Goal: Information Seeking & Learning: Learn about a topic

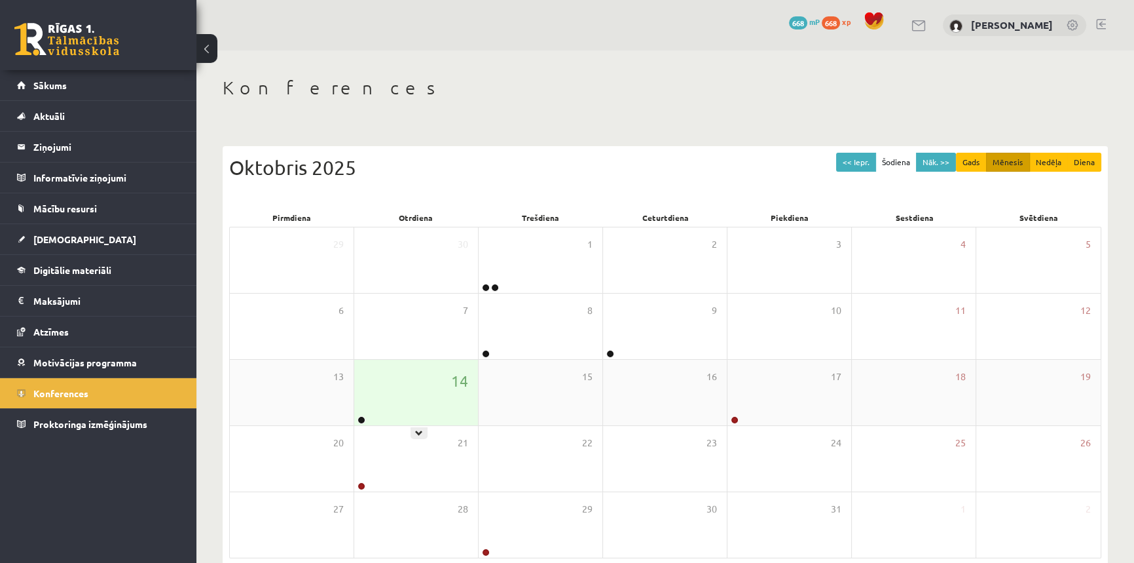
click at [439, 392] on div "14" at bounding box center [416, 392] width 124 height 65
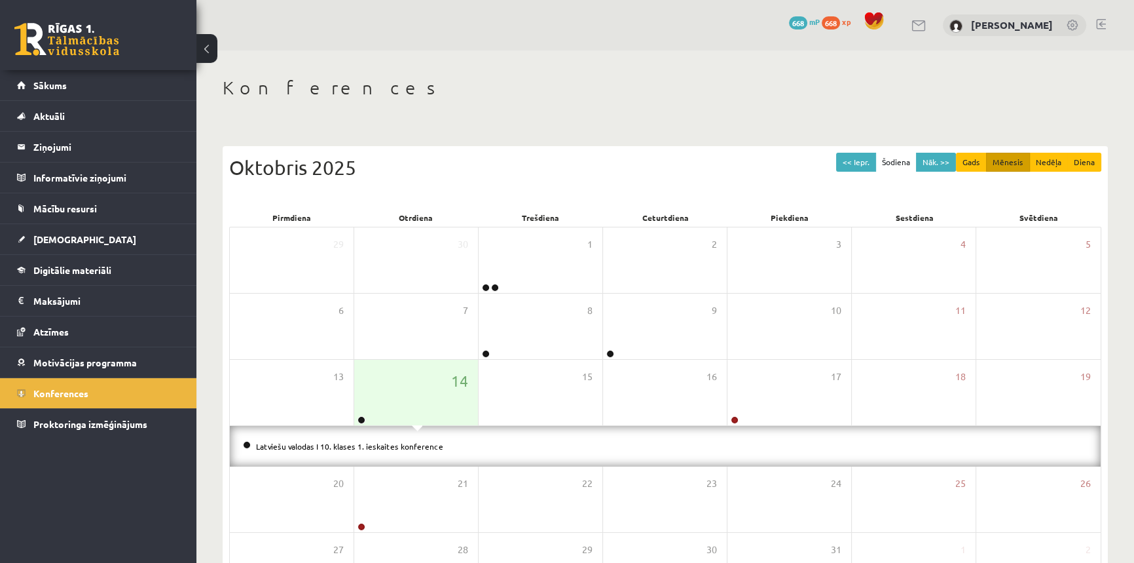
click at [334, 439] on li "Latviešu valodas I 10. klases 1. ieskaites konference" at bounding box center [665, 446] width 845 height 14
click at [334, 445] on link "Latviešu valodas I 10. klases 1. ieskaites konference" at bounding box center [349, 446] width 187 height 10
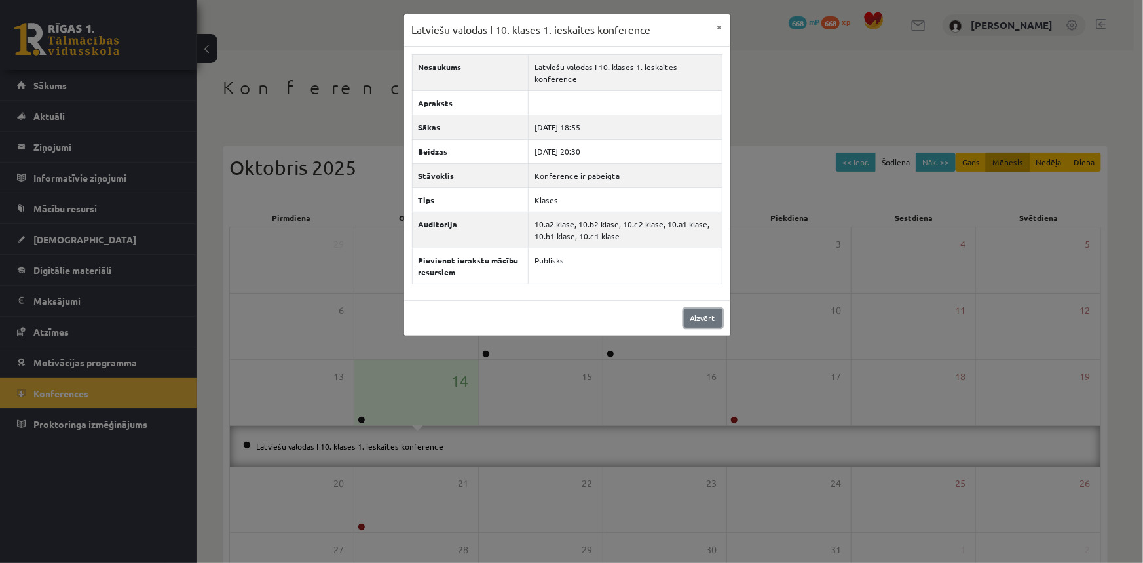
click at [699, 318] on link "Aizvērt" at bounding box center [703, 317] width 39 height 19
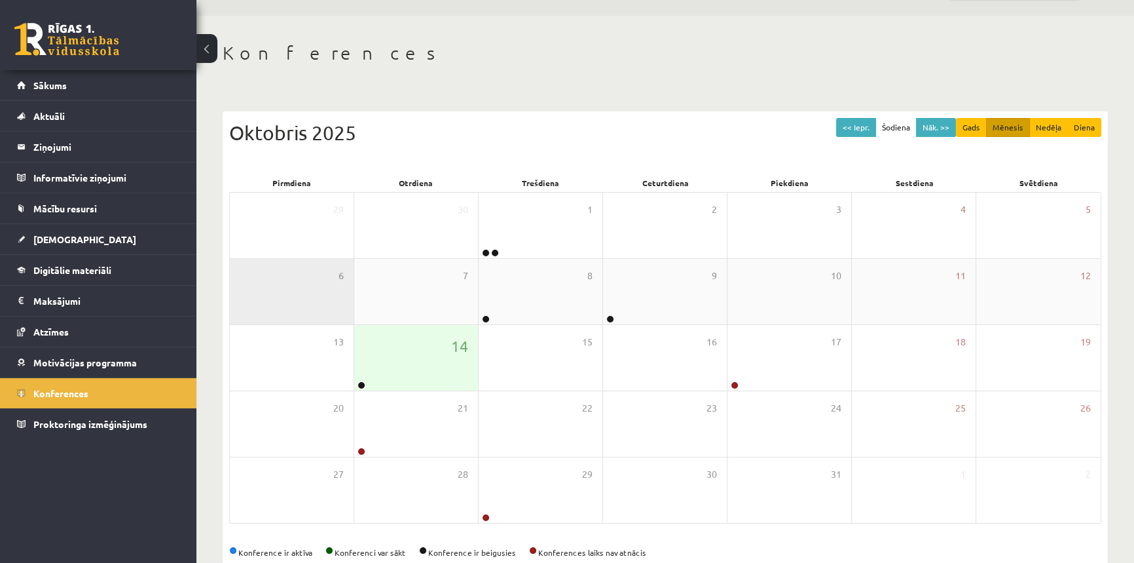
scroll to position [63, 0]
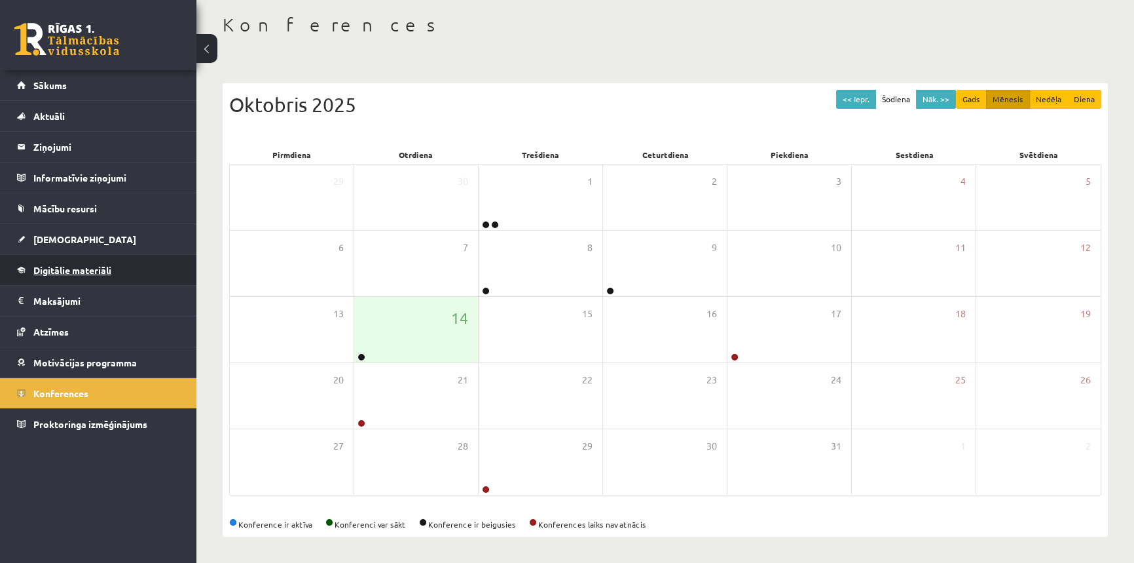
click at [74, 272] on span "Digitālie materiāli" at bounding box center [72, 270] width 78 height 12
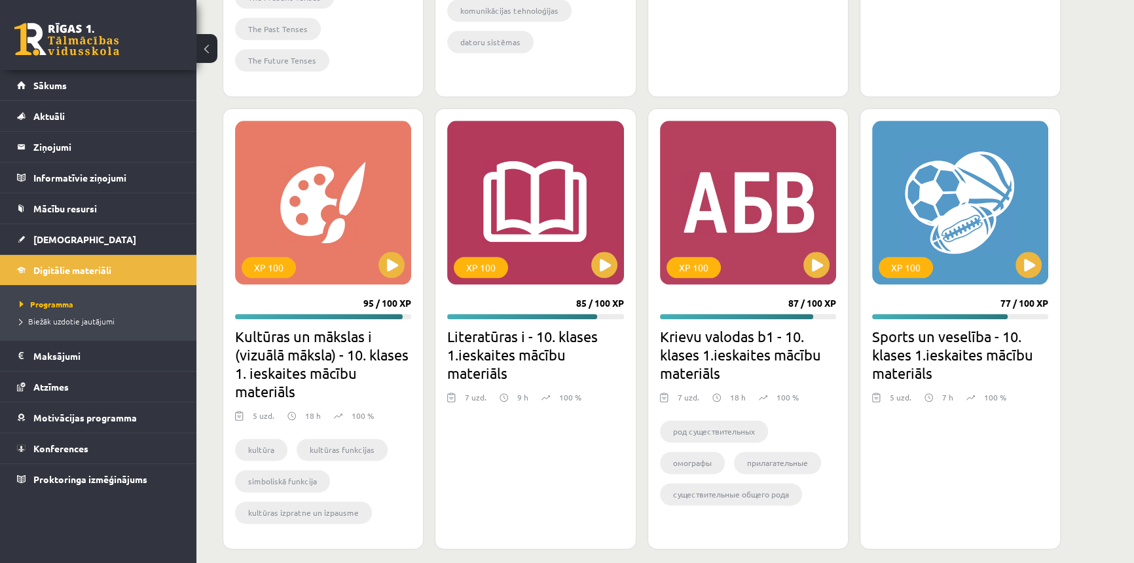
scroll to position [1945, 0]
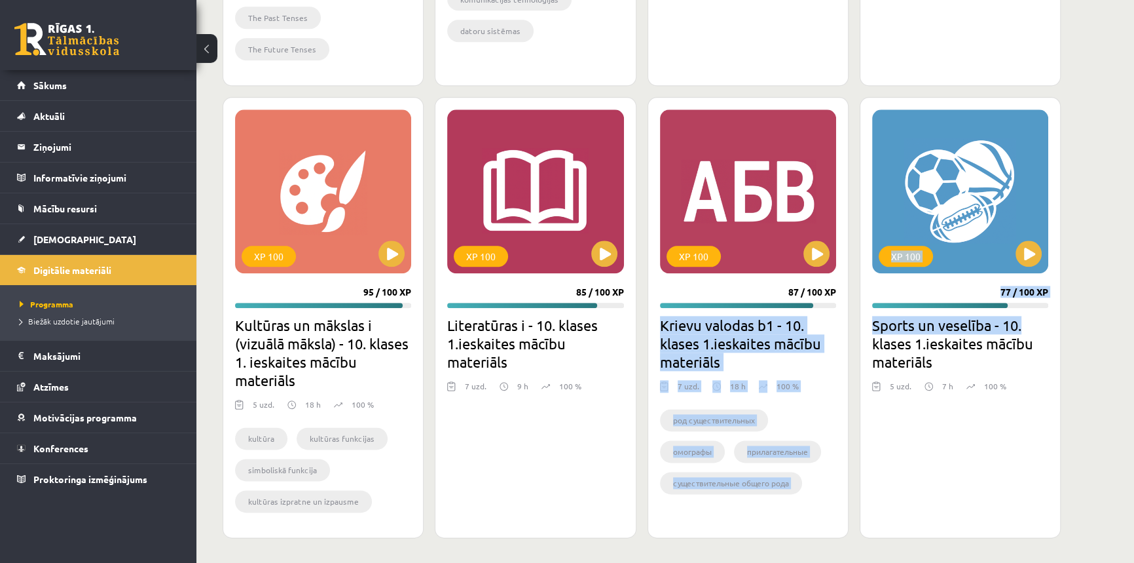
drag, startPoint x: 1031, startPoint y: 331, endPoint x: 646, endPoint y: 329, distance: 384.4
click at [646, 329] on div "XP 100 87 / 100 XP Angļu valoda i - 10.klase 1.ieskaites mācību materiāls 14 uz…" at bounding box center [642, 100] width 838 height 874
click at [977, 329] on h2 "Sports un veselība - 10. klases 1.ieskaites mācību materiāls" at bounding box center [960, 343] width 176 height 55
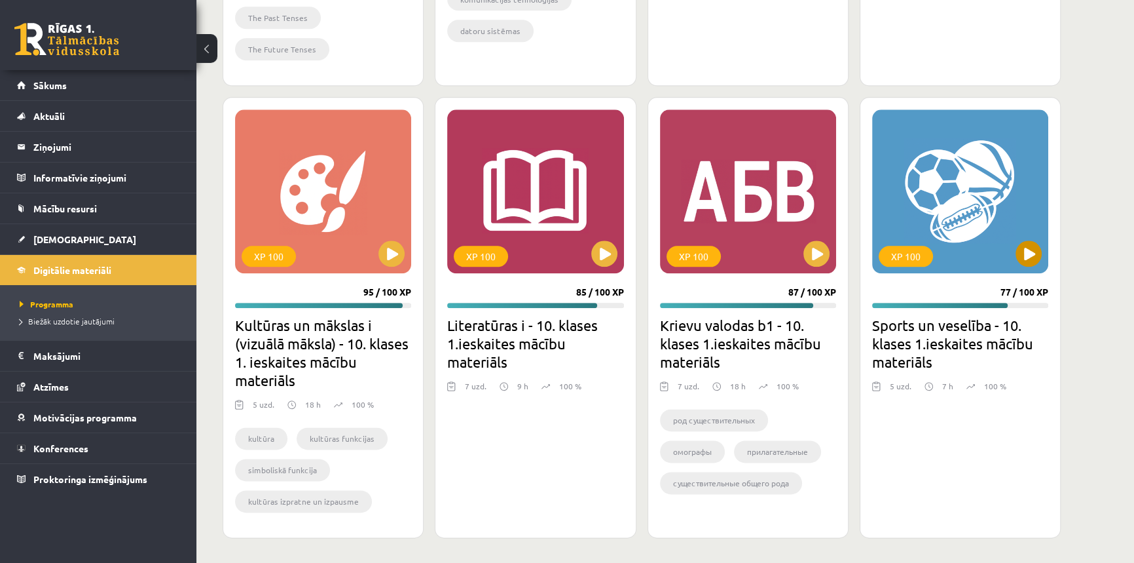
click at [906, 258] on div "XP 100" at bounding box center [906, 256] width 54 height 21
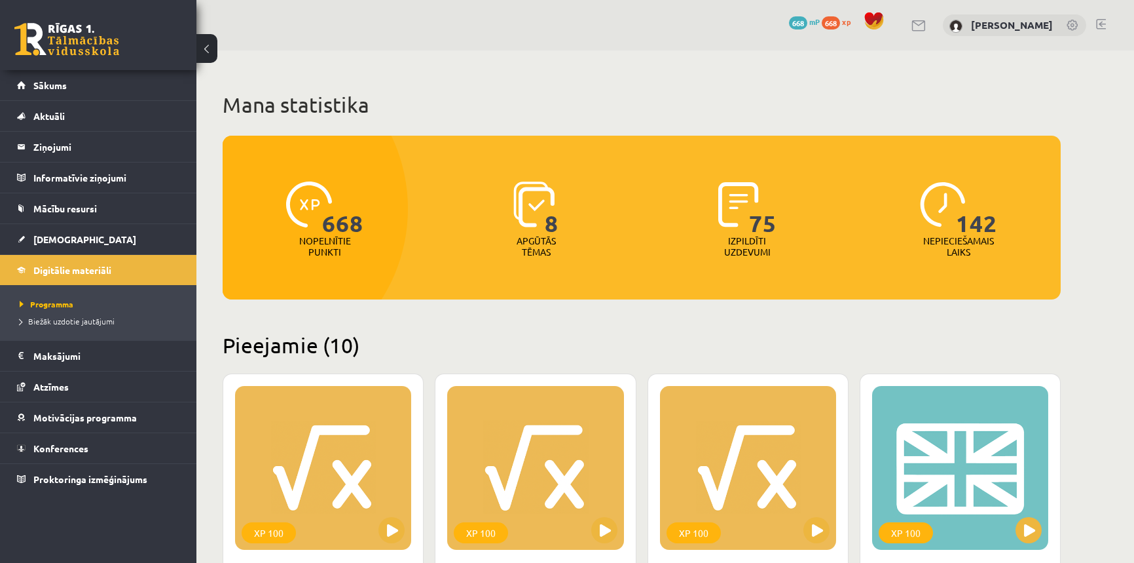
scroll to position [1945, 0]
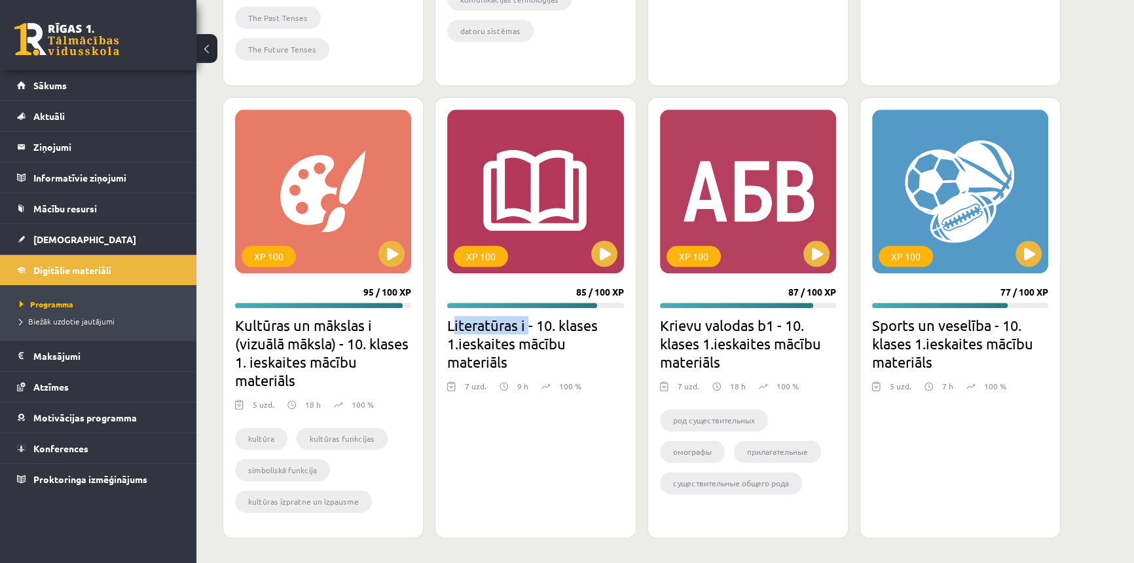
drag, startPoint x: 530, startPoint y: 322, endPoint x: 454, endPoint y: 320, distance: 76.0
click at [454, 320] on h2 "Literatūras i - 10. klases 1.ieskaites mācību materiāls" at bounding box center [535, 343] width 176 height 55
click at [465, 316] on h2 "Literatūras i - 10. klases 1.ieskaites mācību materiāls" at bounding box center [535, 343] width 176 height 55
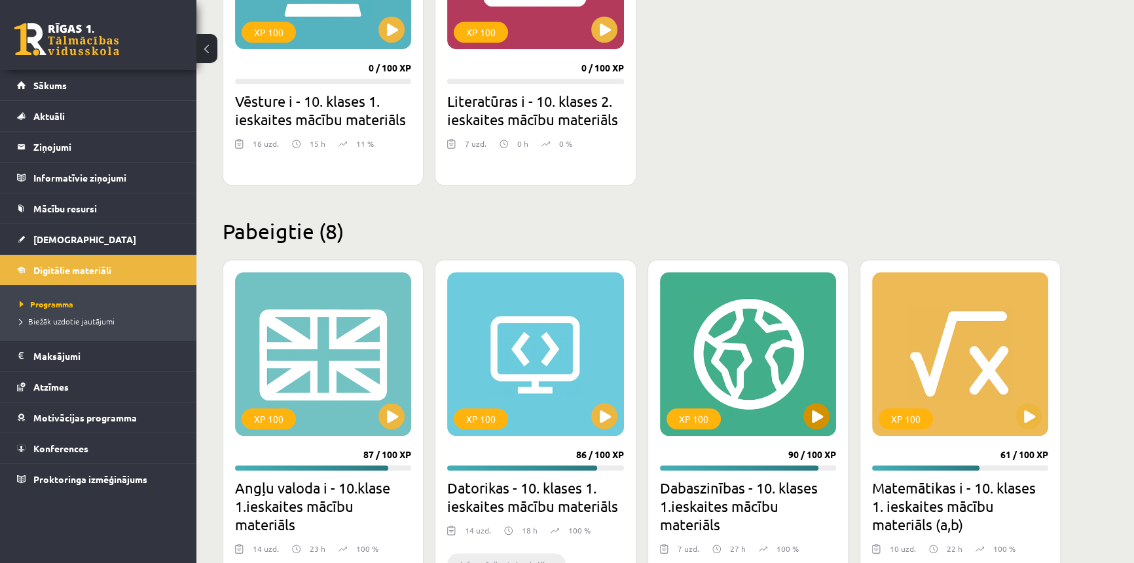
scroll to position [1231, 0]
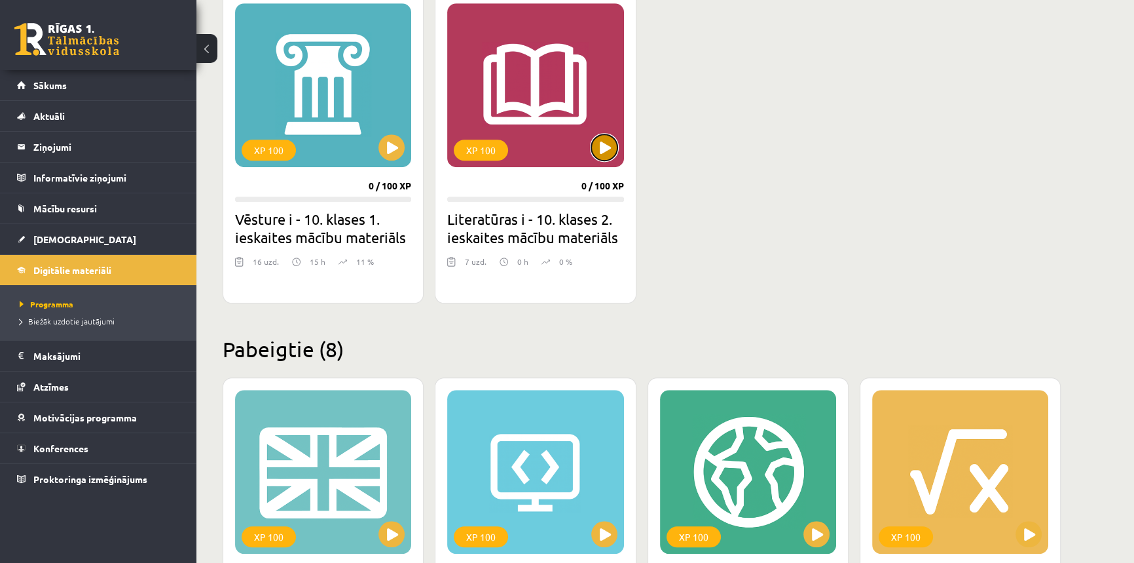
click at [606, 155] on button at bounding box center [604, 147] width 26 height 26
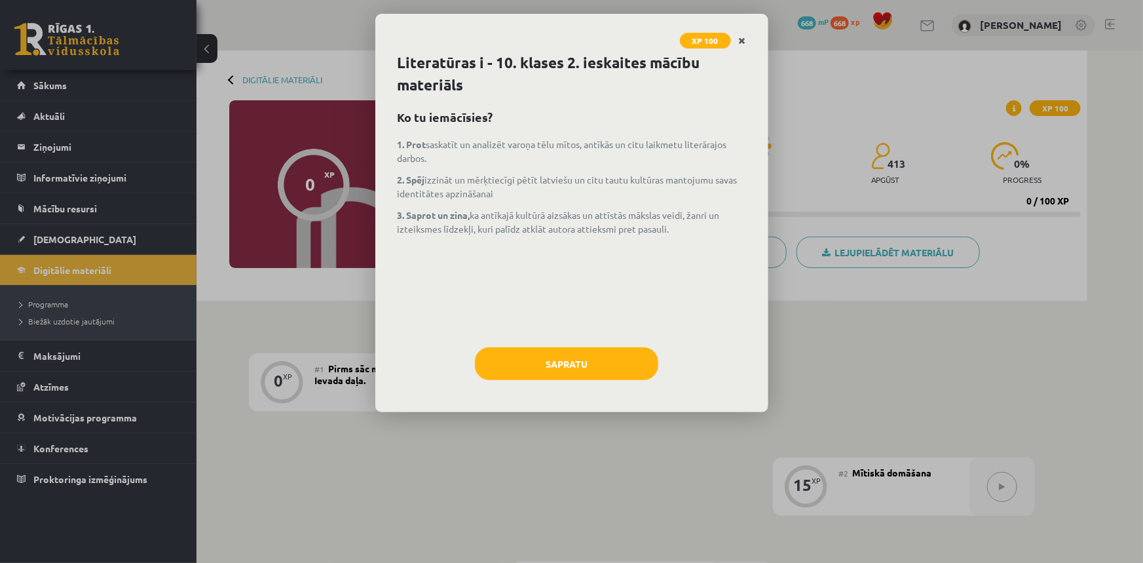
click at [741, 37] on icon "Close" at bounding box center [742, 41] width 7 height 9
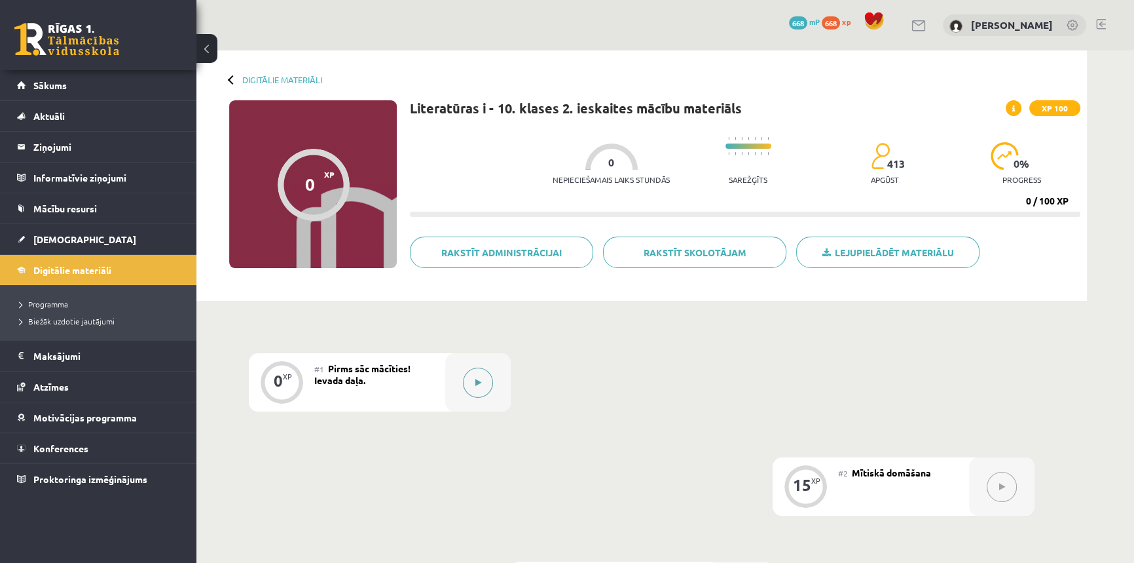
click at [487, 386] on button at bounding box center [478, 382] width 30 height 30
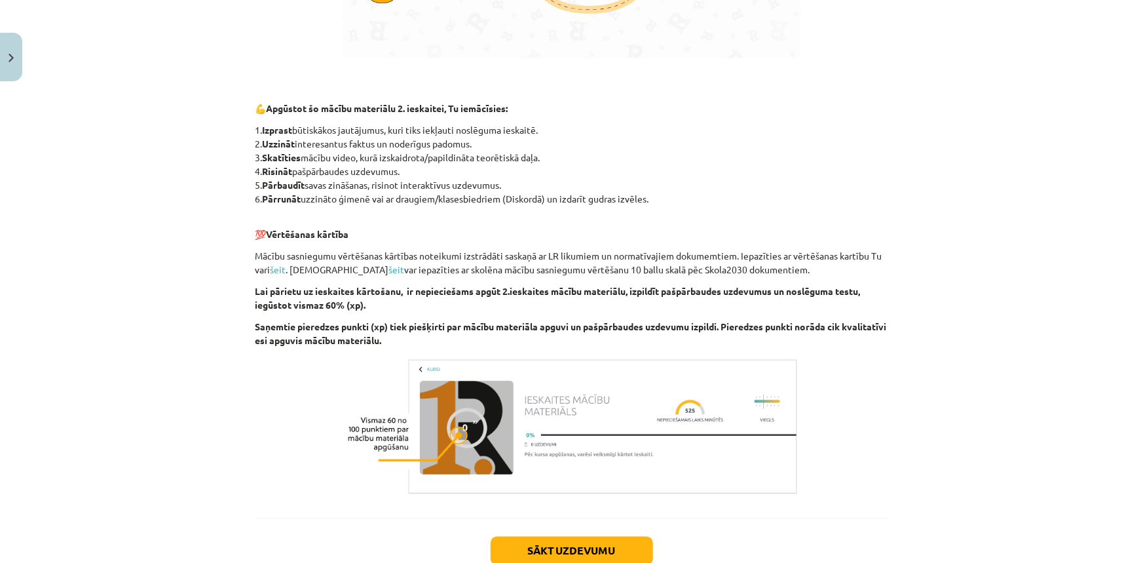
scroll to position [966, 0]
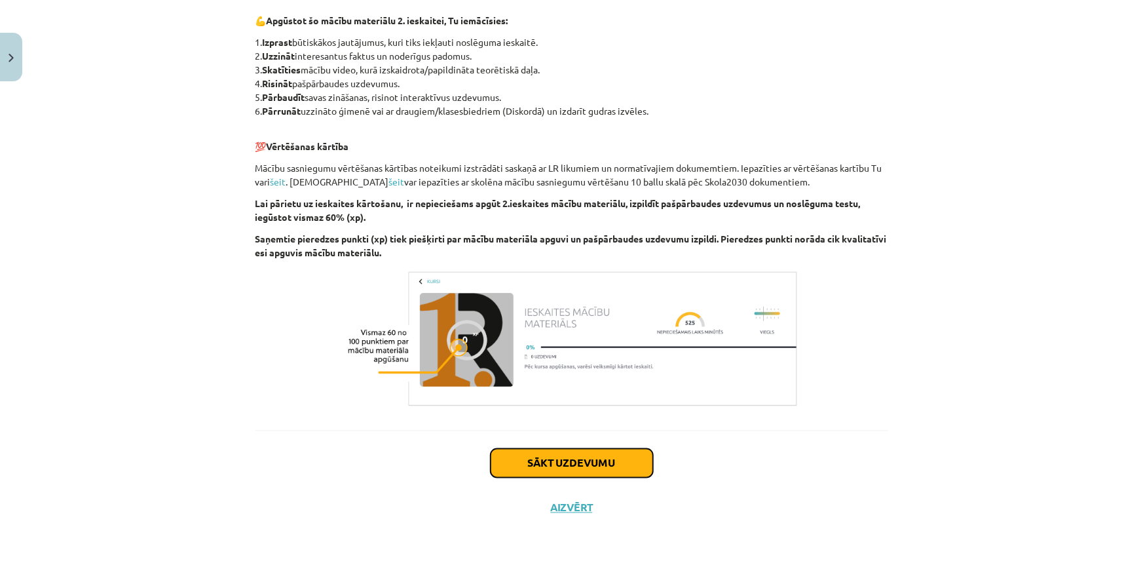
click at [592, 468] on button "Sākt uzdevumu" at bounding box center [572, 463] width 162 height 29
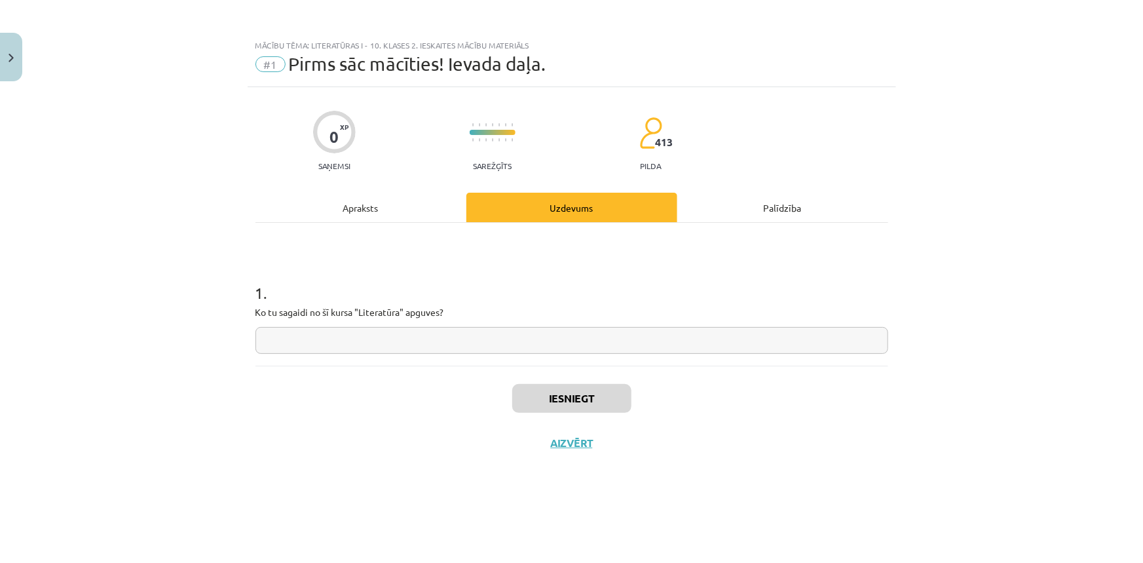
click at [452, 339] on input "text" at bounding box center [571, 340] width 633 height 27
click at [272, 337] on input "**********" at bounding box center [571, 340] width 633 height 27
drag, startPoint x: 417, startPoint y: 346, endPoint x: 408, endPoint y: 347, distance: 9.3
click at [417, 346] on input "**********" at bounding box center [571, 340] width 633 height 27
type input "**********"
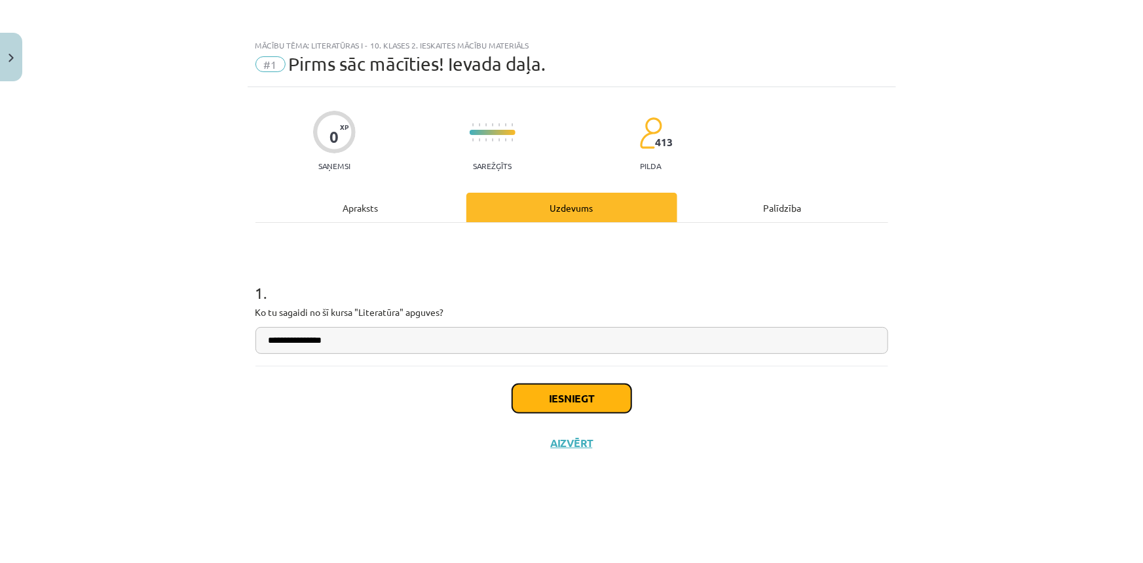
click at [594, 403] on button "Iesniegt" at bounding box center [571, 398] width 119 height 29
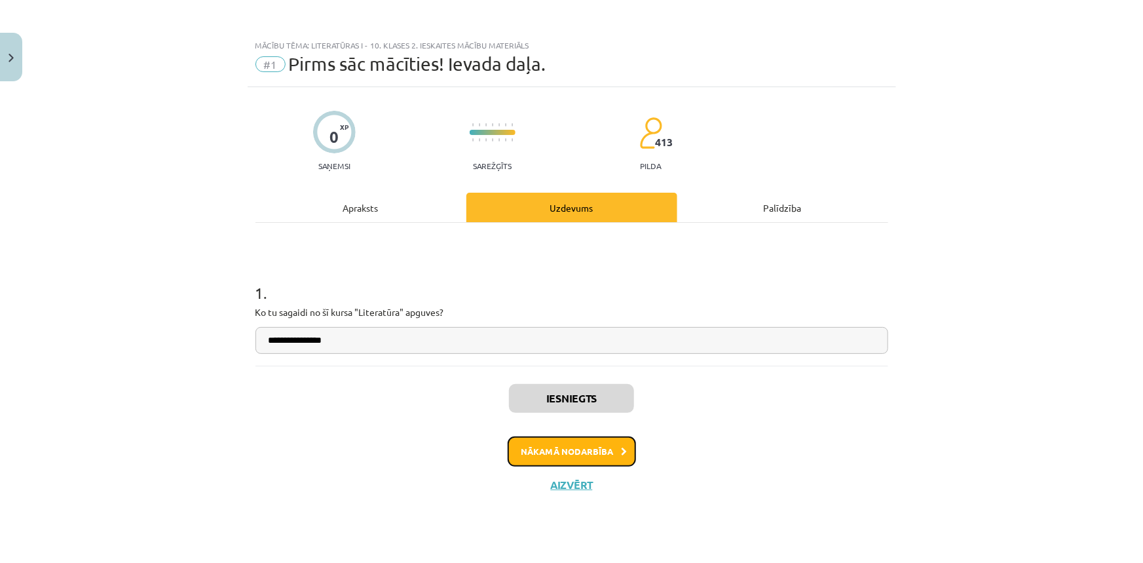
click at [586, 456] on button "Nākamā nodarbība" at bounding box center [572, 451] width 128 height 30
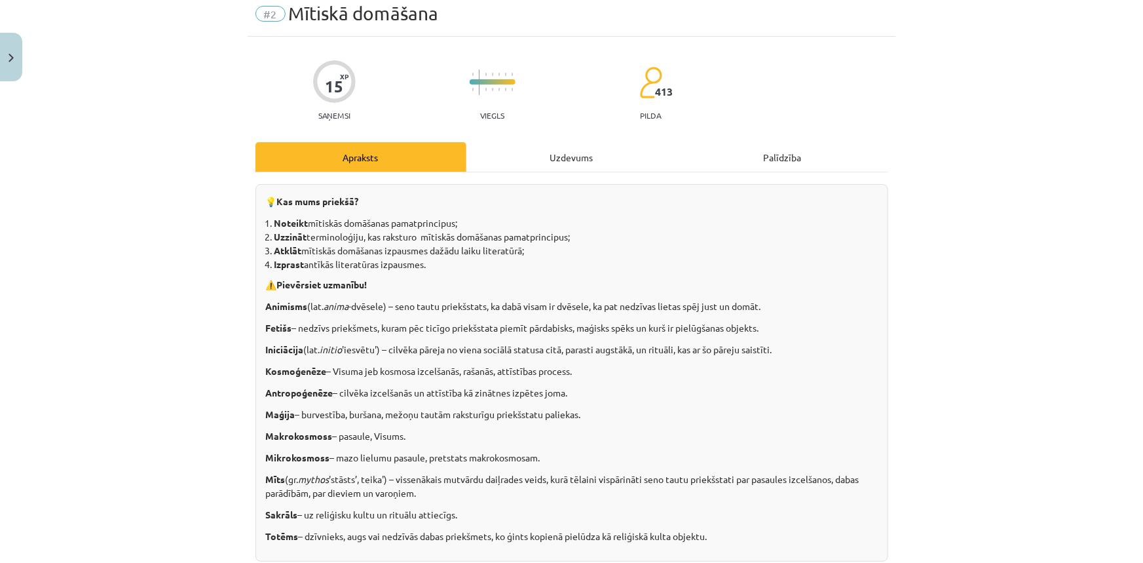
scroll to position [119, 0]
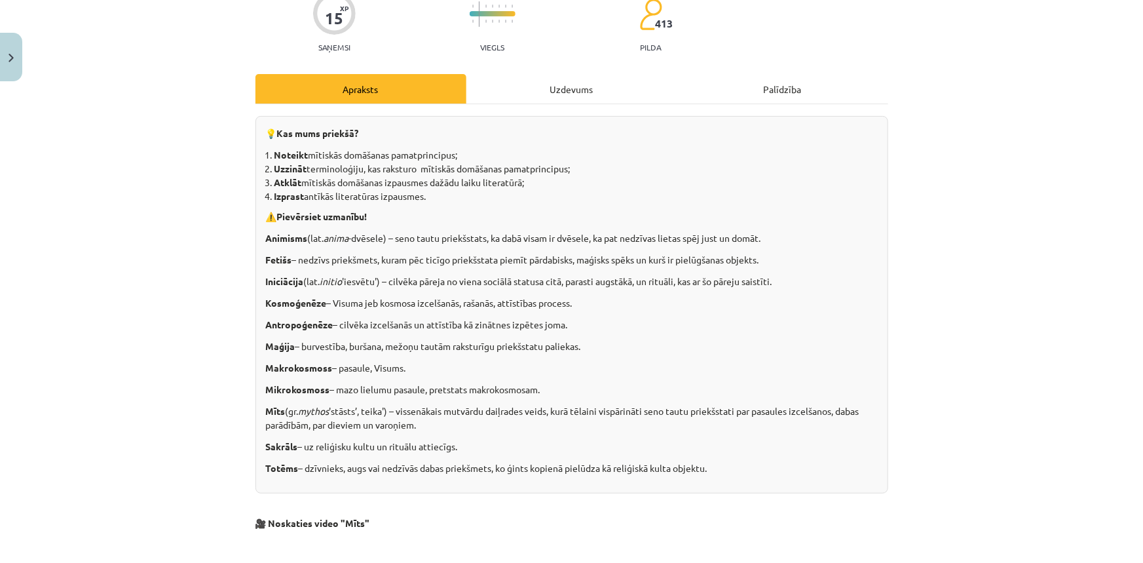
click at [472, 282] on p "Iniciācija (lat. initio 'iesvētu') – cilvēka pāreja no viena sociālā statusa ci…" at bounding box center [572, 281] width 612 height 14
click at [367, 282] on p "Iniciācija (lat. initio 'iesvētu') – cilvēka pāreja no viena sociālā statusa ci…" at bounding box center [572, 281] width 612 height 14
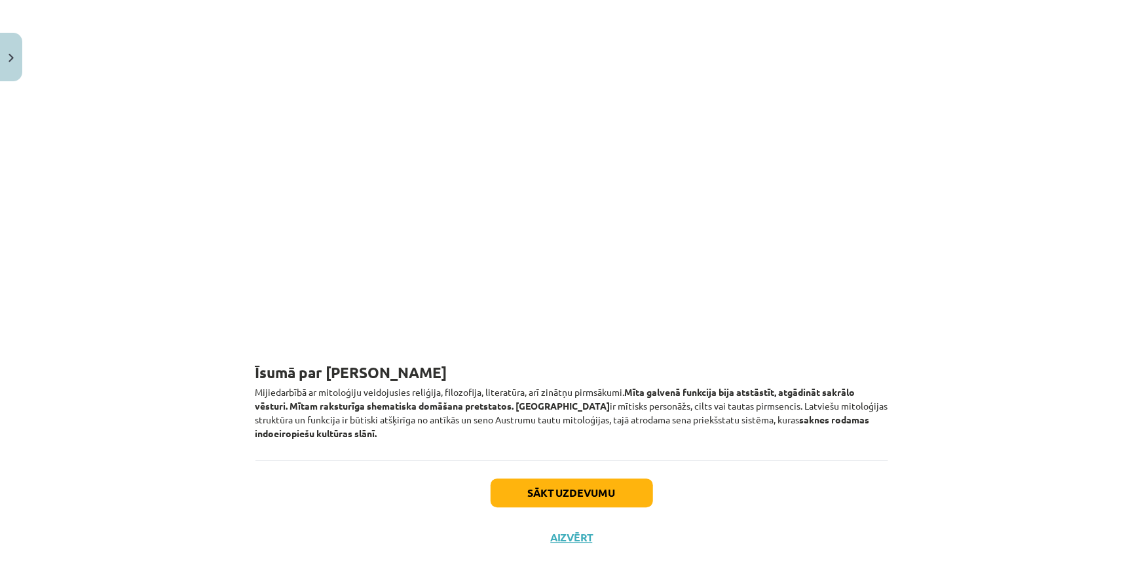
scroll to position [1693, 0]
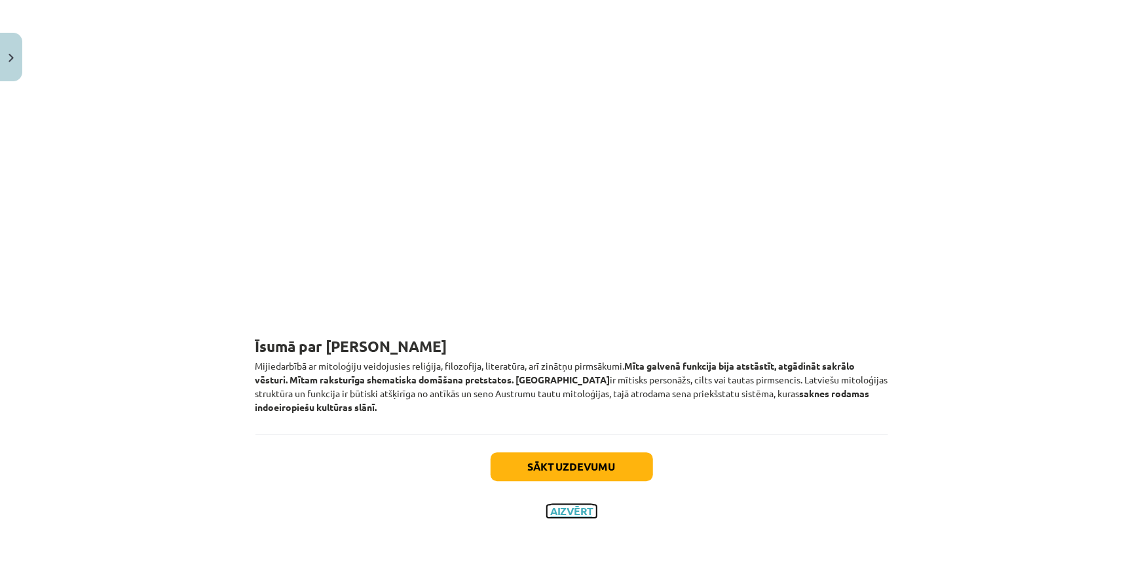
click at [589, 506] on button "Aizvērt" at bounding box center [572, 510] width 50 height 13
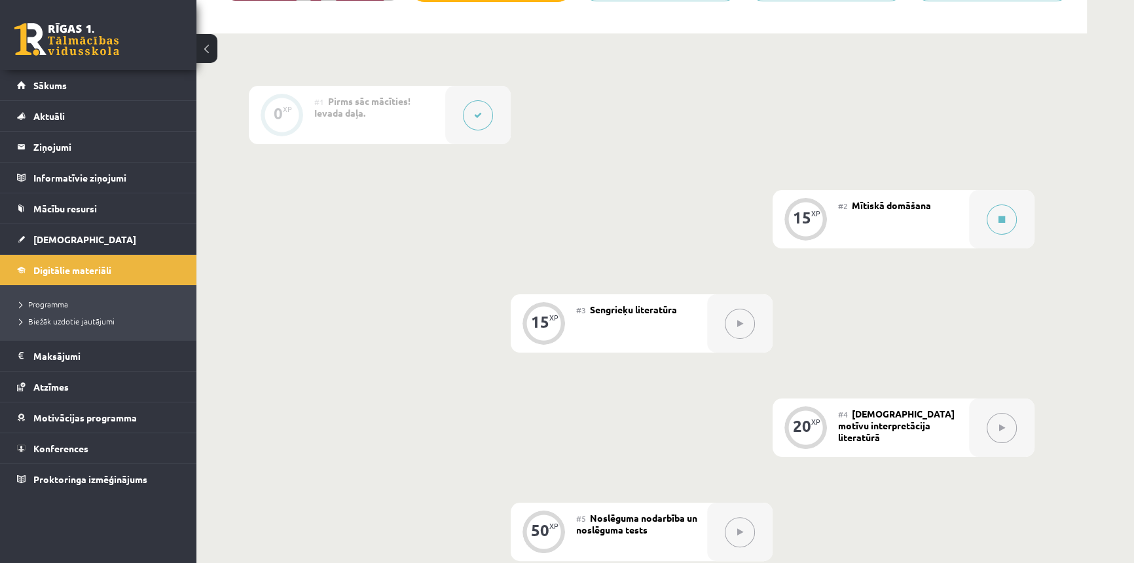
scroll to position [417, 0]
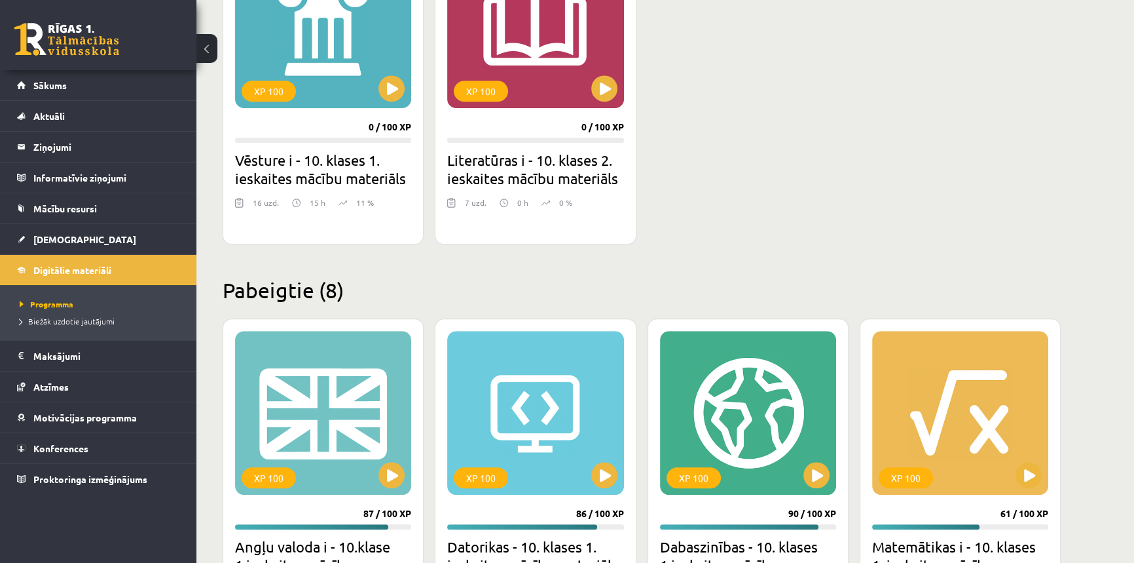
scroll to position [1172, 0]
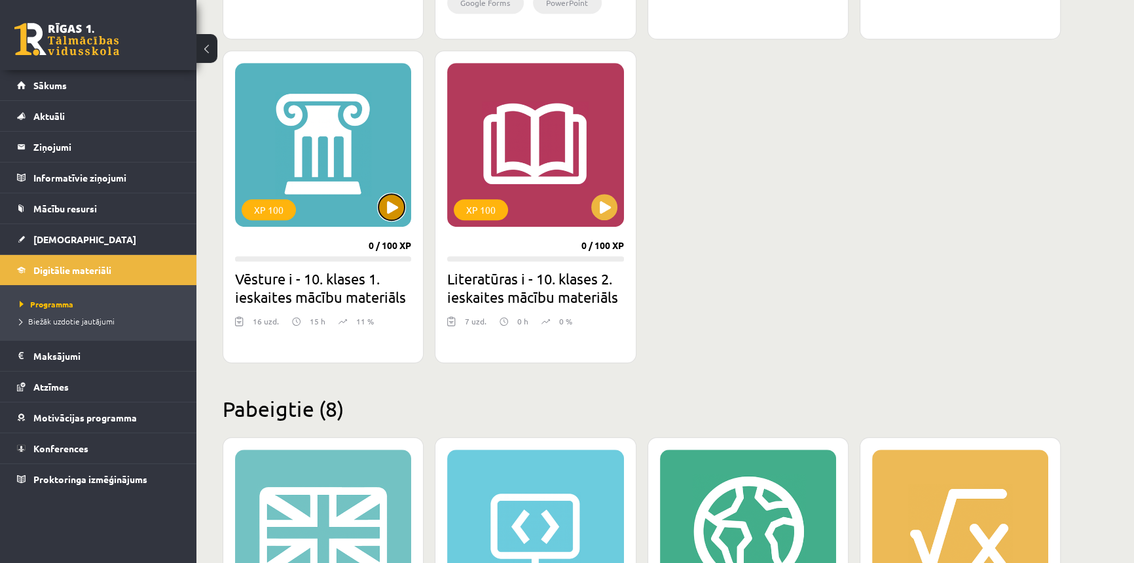
click at [401, 212] on button at bounding box center [392, 207] width 26 height 26
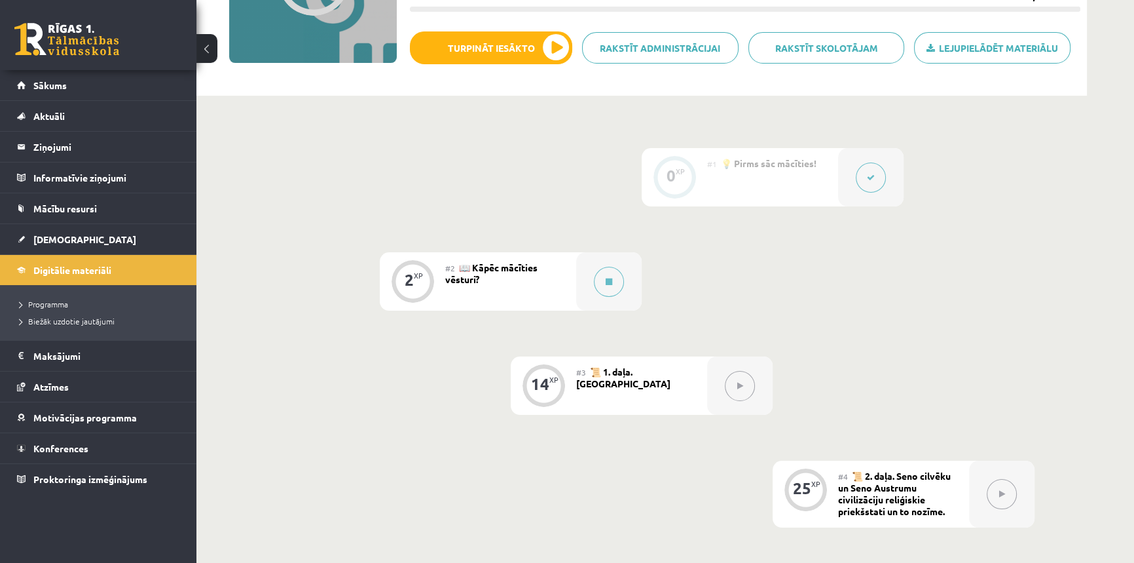
scroll to position [297, 0]
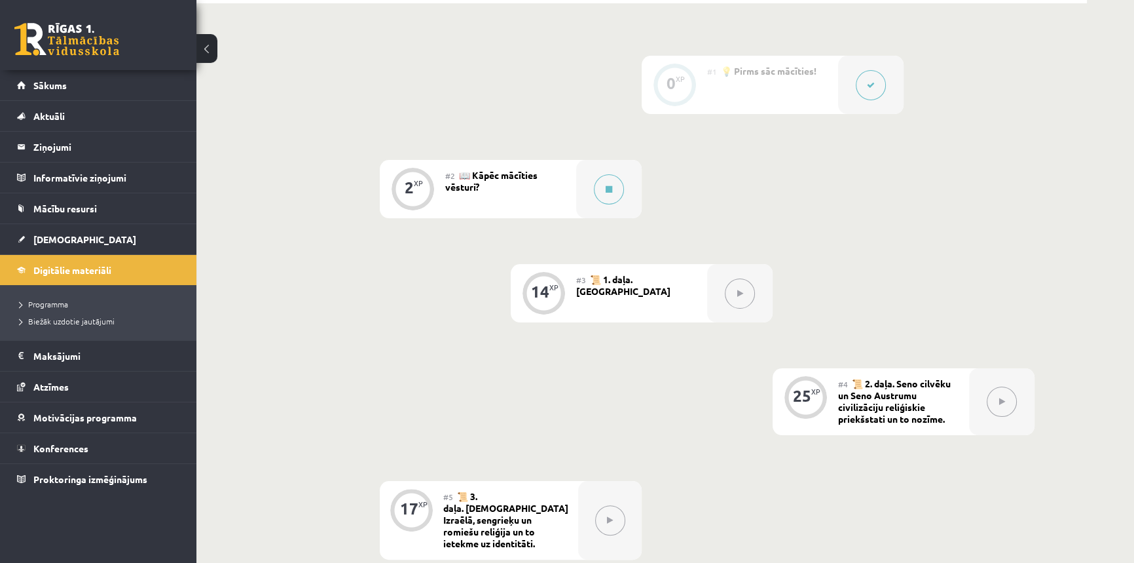
click at [652, 299] on div "#3 📜 1. daļa. Antropoģenēze" at bounding box center [641, 293] width 131 height 58
drag, startPoint x: 635, startPoint y: 265, endPoint x: 607, endPoint y: 293, distance: 38.9
click at [607, 293] on div "#3 📜 1. daļa. Antropoģenēze" at bounding box center [641, 293] width 131 height 58
click at [675, 295] on div "#3 📜 1. daļa. Antropoģenēze" at bounding box center [641, 293] width 131 height 58
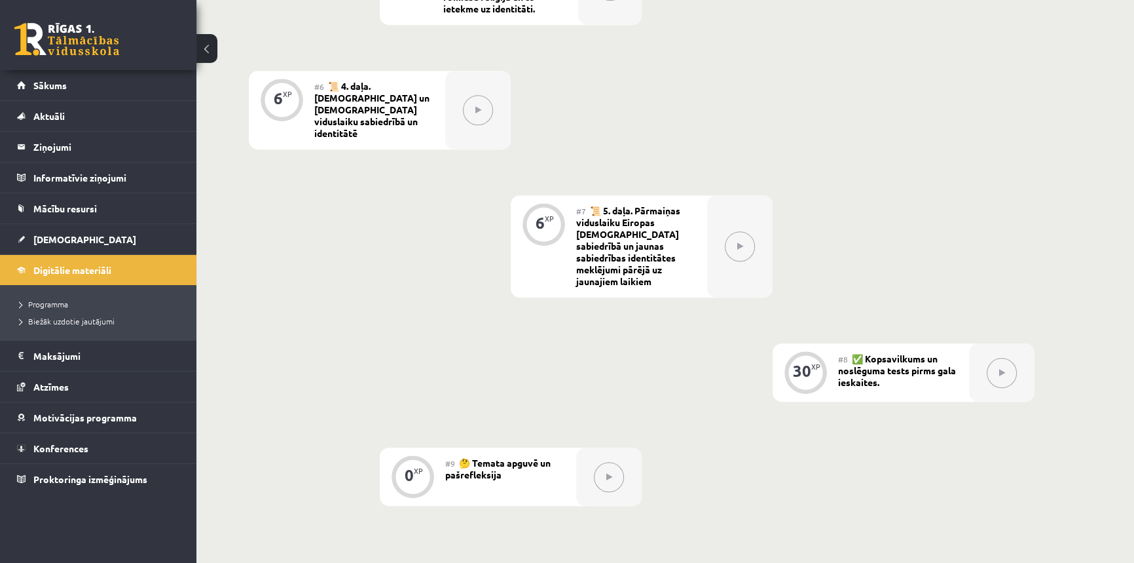
scroll to position [833, 0]
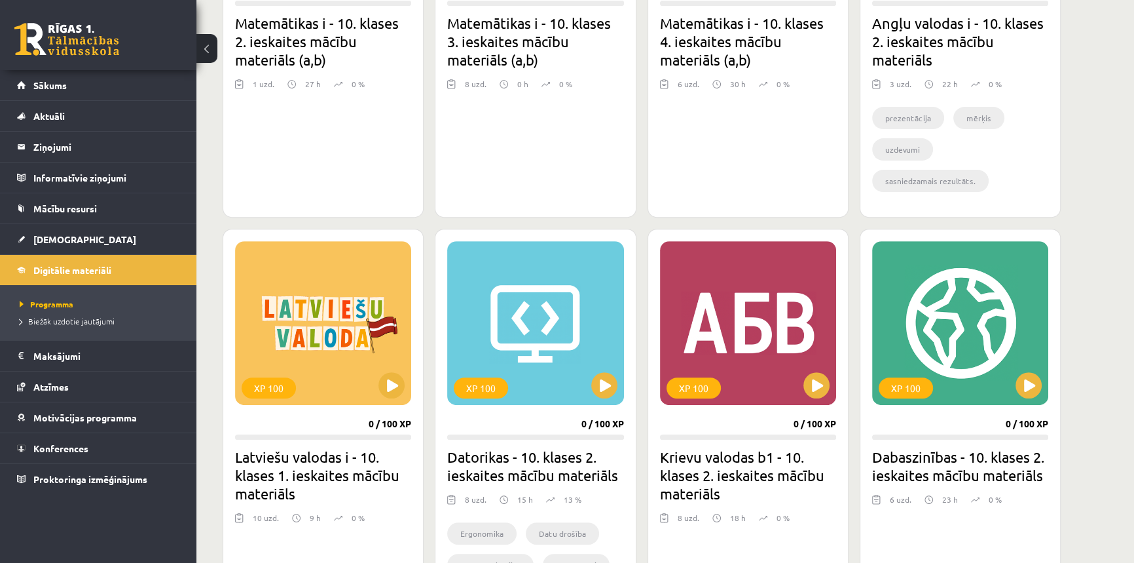
scroll to position [754, 0]
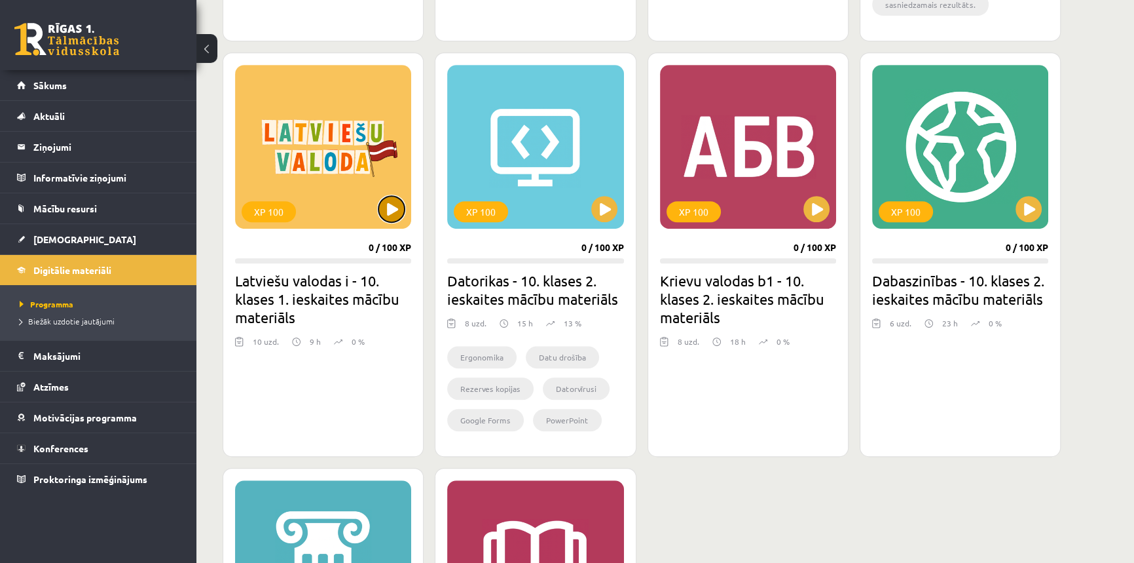
click at [393, 204] on button at bounding box center [392, 209] width 26 height 26
click at [382, 192] on div "XP 100" at bounding box center [323, 147] width 176 height 164
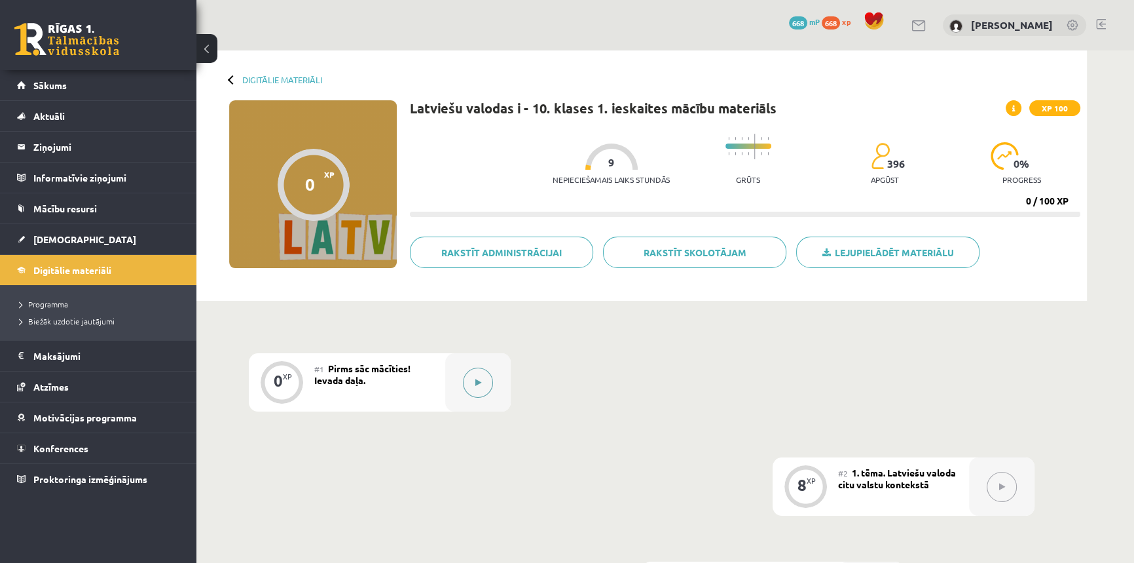
click at [485, 390] on button at bounding box center [478, 382] width 30 height 30
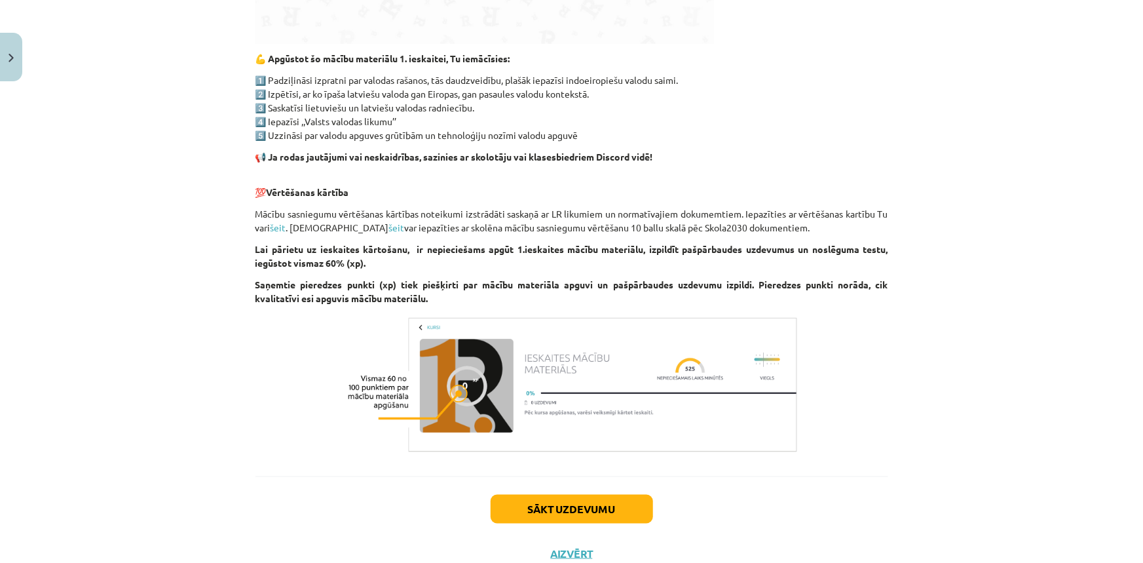
scroll to position [709, 0]
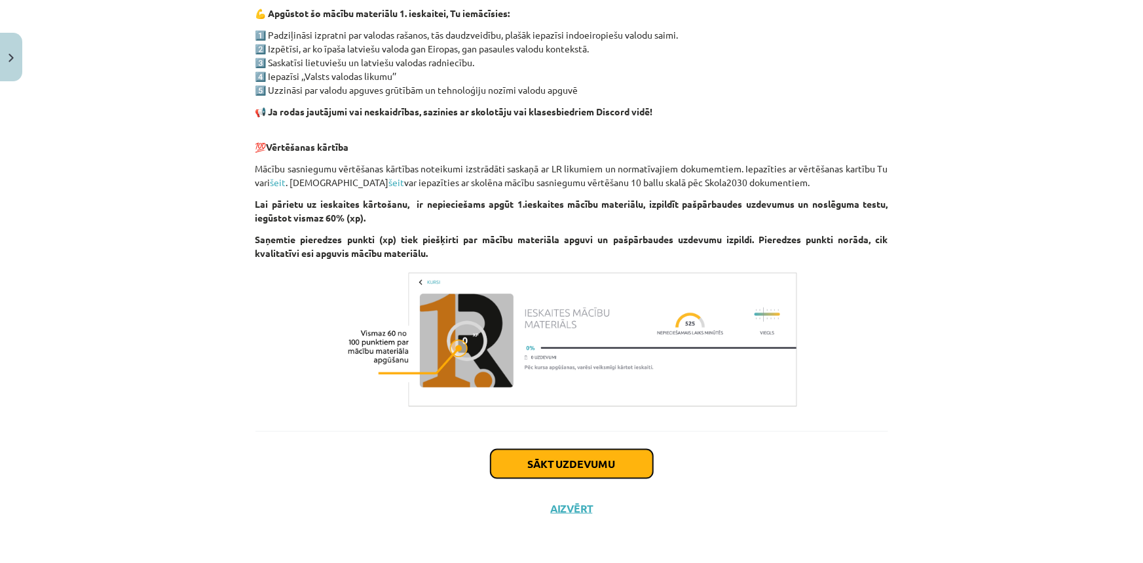
click at [546, 456] on button "Sākt uzdevumu" at bounding box center [572, 463] width 162 height 29
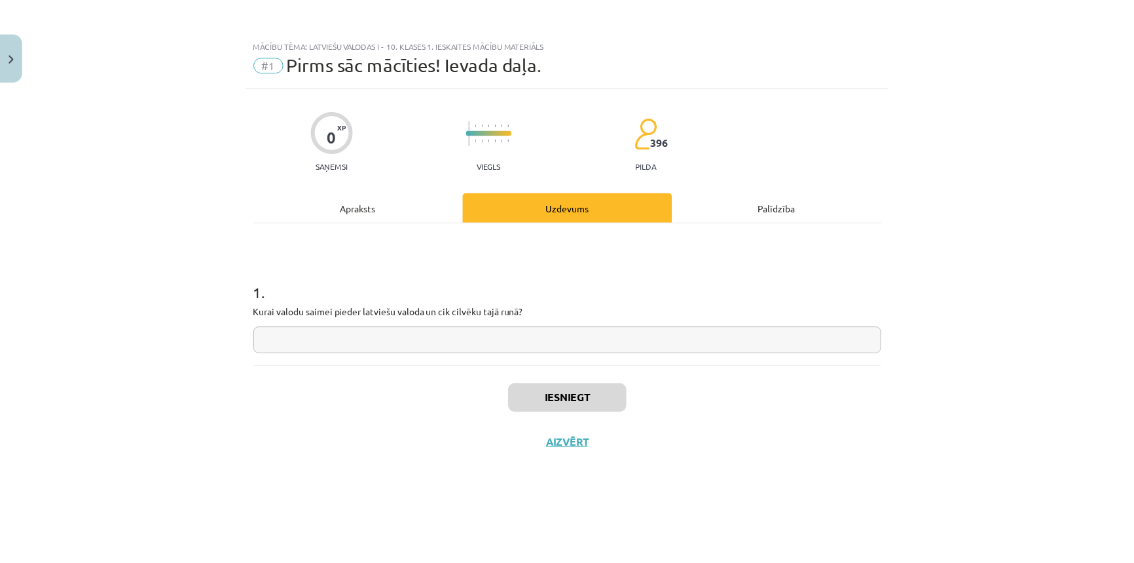
scroll to position [0, 0]
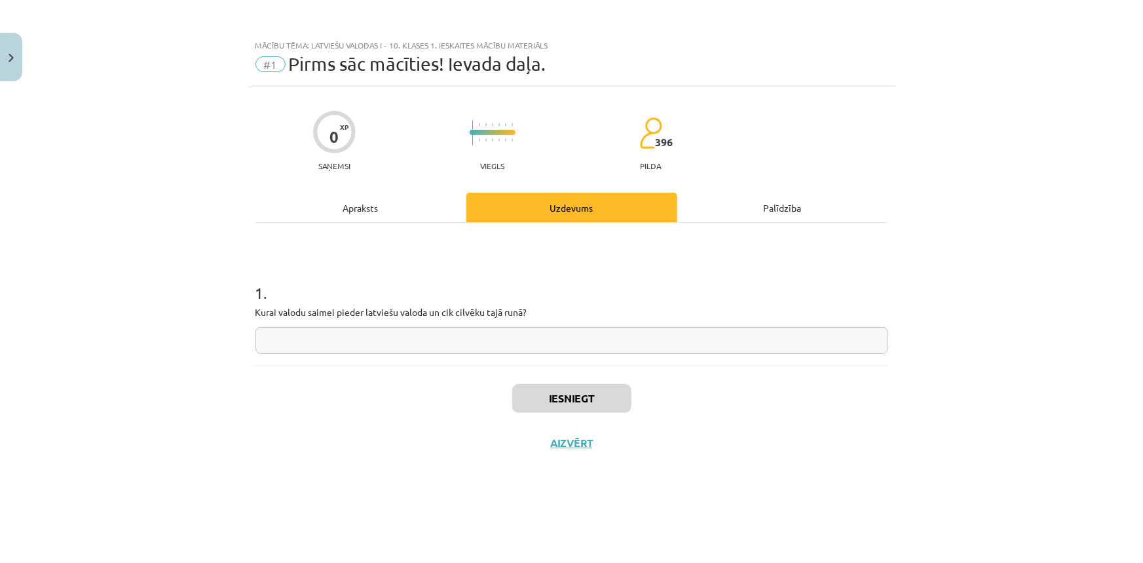
click at [363, 339] on input "text" at bounding box center [571, 340] width 633 height 27
drag, startPoint x: 336, startPoint y: 308, endPoint x: 550, endPoint y: 305, distance: 214.2
click at [550, 305] on p "Kurai valodu saimei pieder latviešu valoda un cik cilvēku tajā runā?" at bounding box center [571, 312] width 633 height 14
click at [551, 305] on p "Kurai valodu saimei pieder latviešu valoda un cik cilvēku tajā runā?" at bounding box center [571, 312] width 633 height 14
click at [573, 439] on button "Aizvērt" at bounding box center [572, 442] width 50 height 13
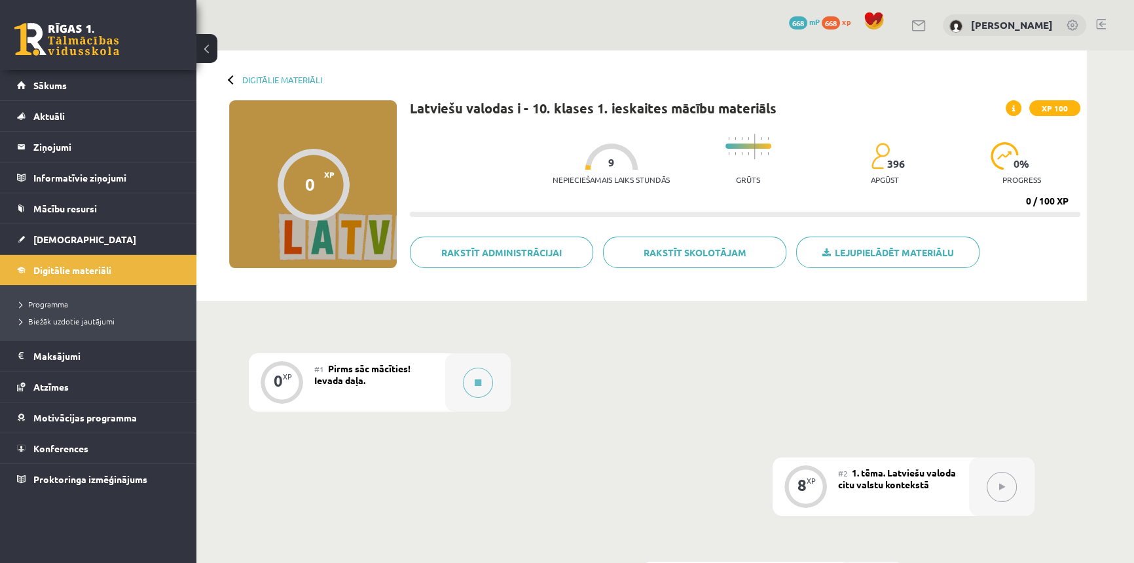
click at [1005, 489] on icon at bounding box center [1002, 487] width 6 height 8
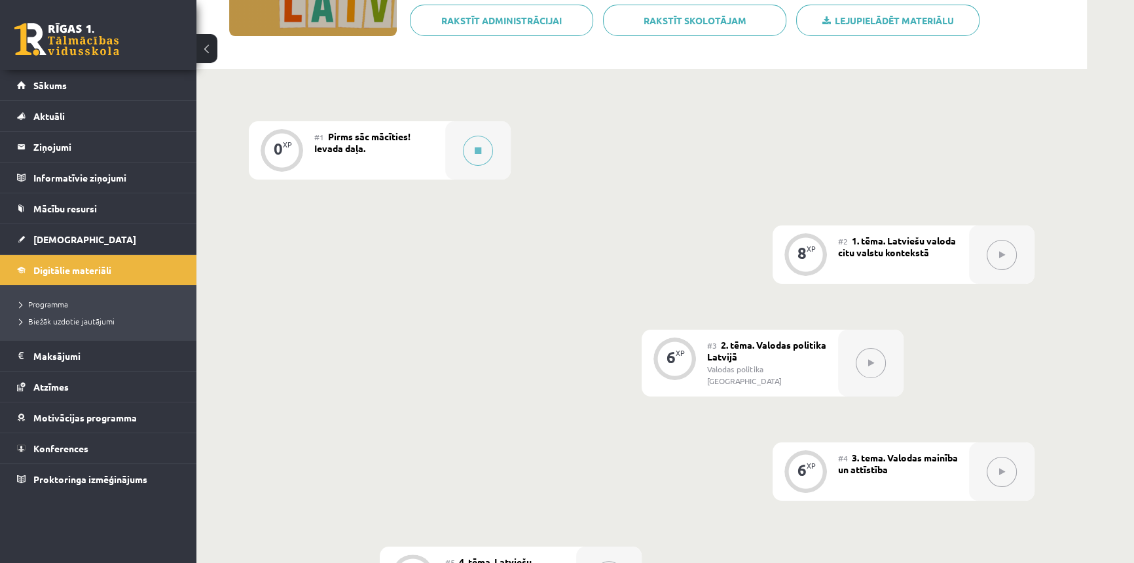
scroll to position [238, 0]
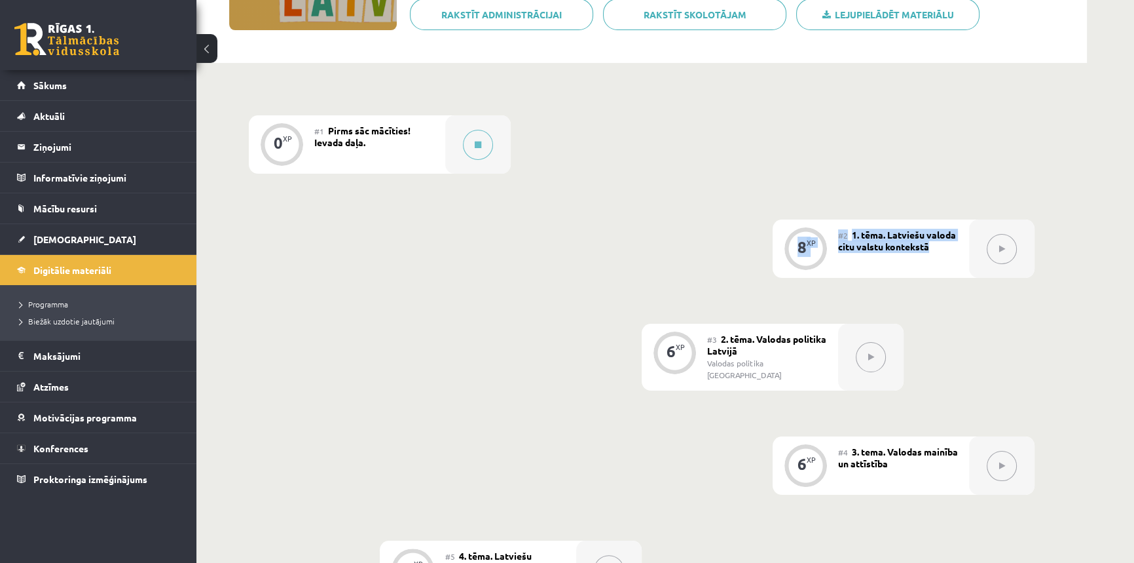
drag, startPoint x: 872, startPoint y: 234, endPoint x: 950, endPoint y: 255, distance: 80.9
click at [948, 254] on div "8 XP #2 1. tēma. Latviešu valoda citu valstu kontekstā" at bounding box center [904, 248] width 262 height 58
click at [950, 255] on div "#2 1. tēma. Latviešu valoda citu valstu kontekstā" at bounding box center [903, 248] width 131 height 58
click at [951, 253] on div "#2 1. tēma. Latviešu valoda citu valstu kontekstā" at bounding box center [903, 248] width 131 height 58
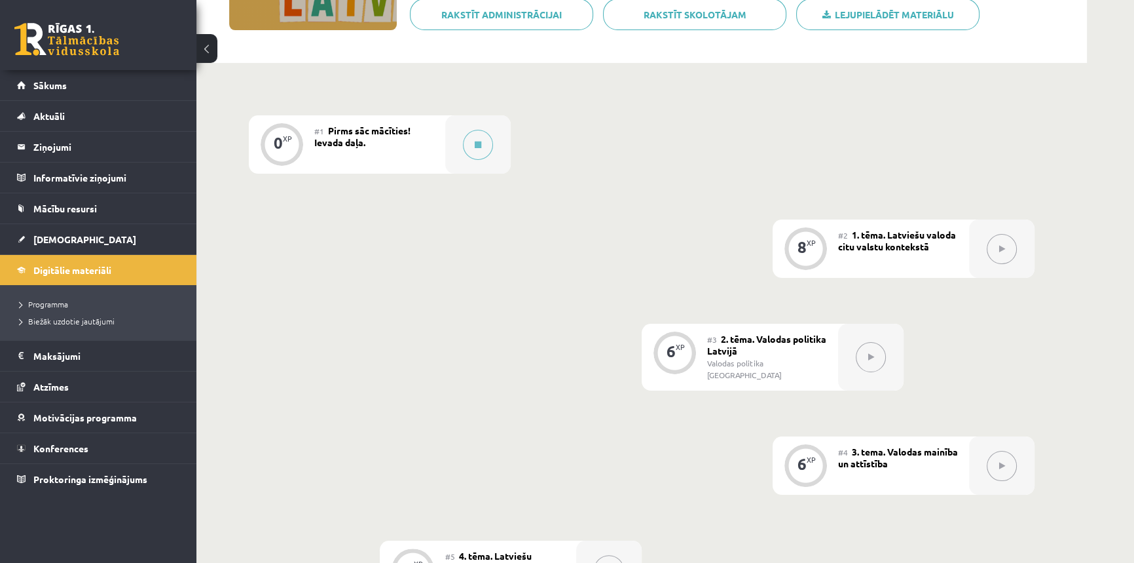
click at [899, 464] on div "#4 3. tema. Valodas mainība un attīstība" at bounding box center [903, 465] width 131 height 58
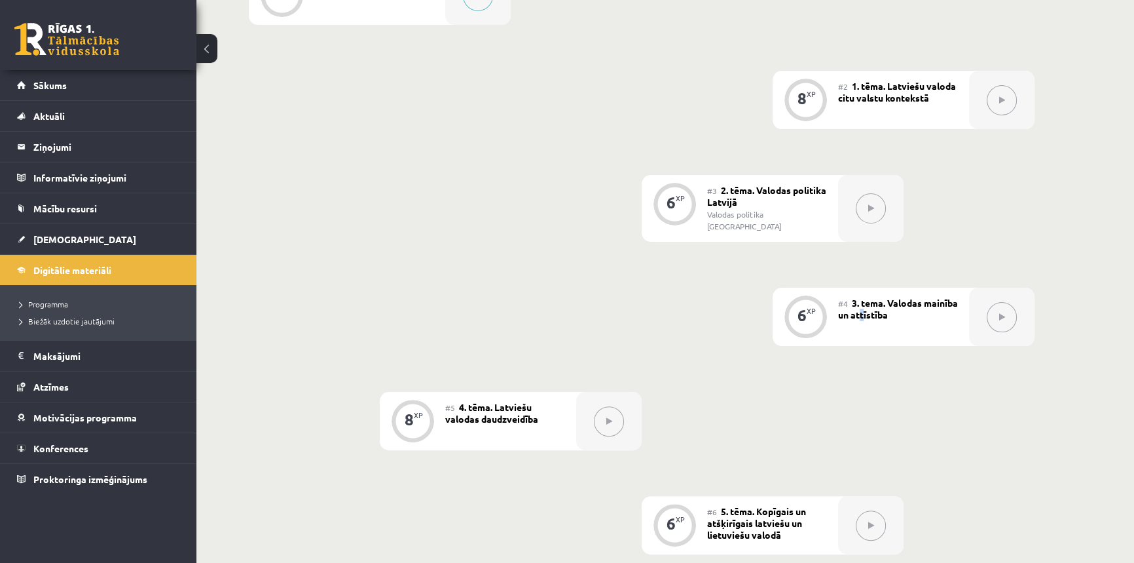
scroll to position [417, 0]
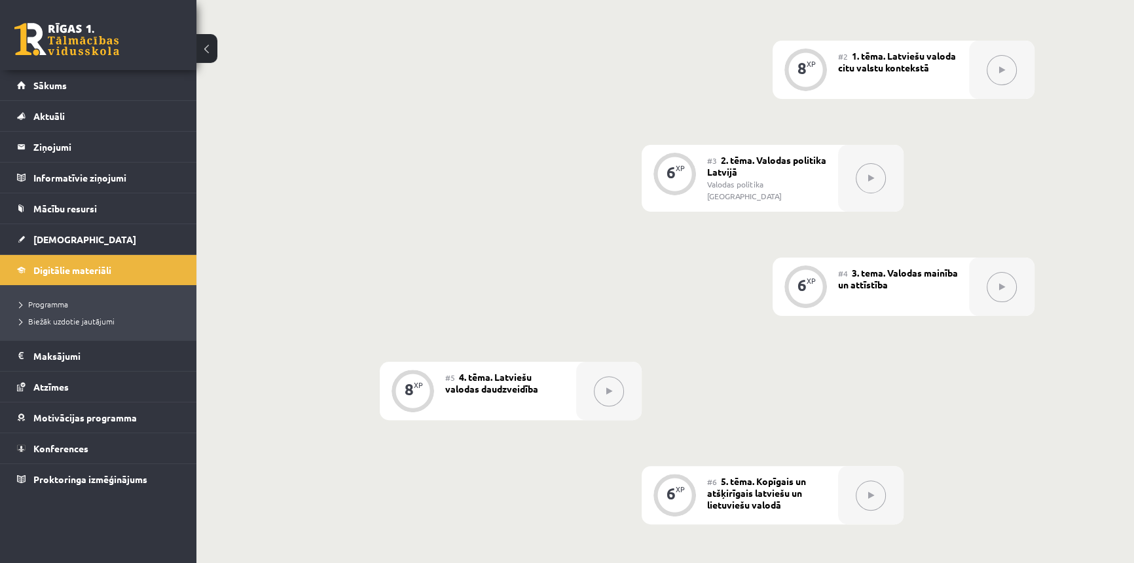
click at [884, 267] on span "3. tema. Valodas mainība un attīstība" at bounding box center [898, 279] width 120 height 24
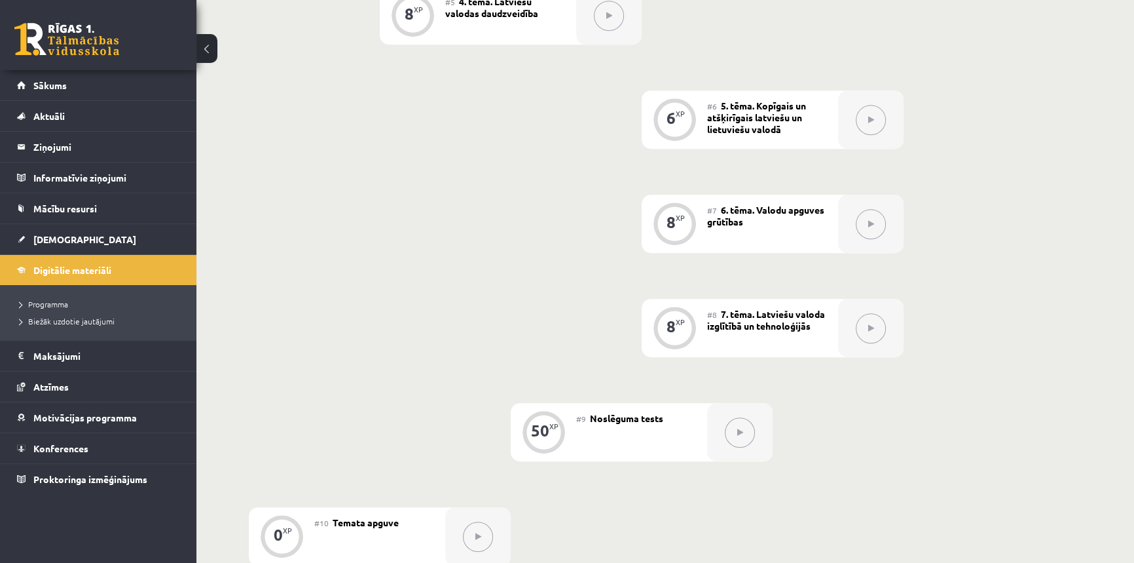
scroll to position [893, 0]
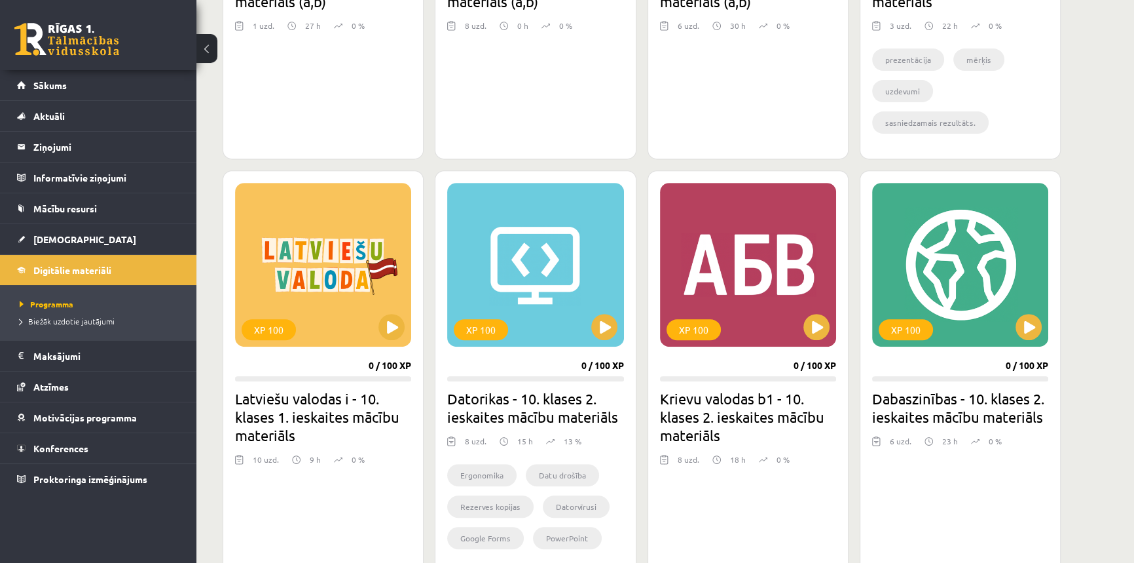
scroll to position [635, 0]
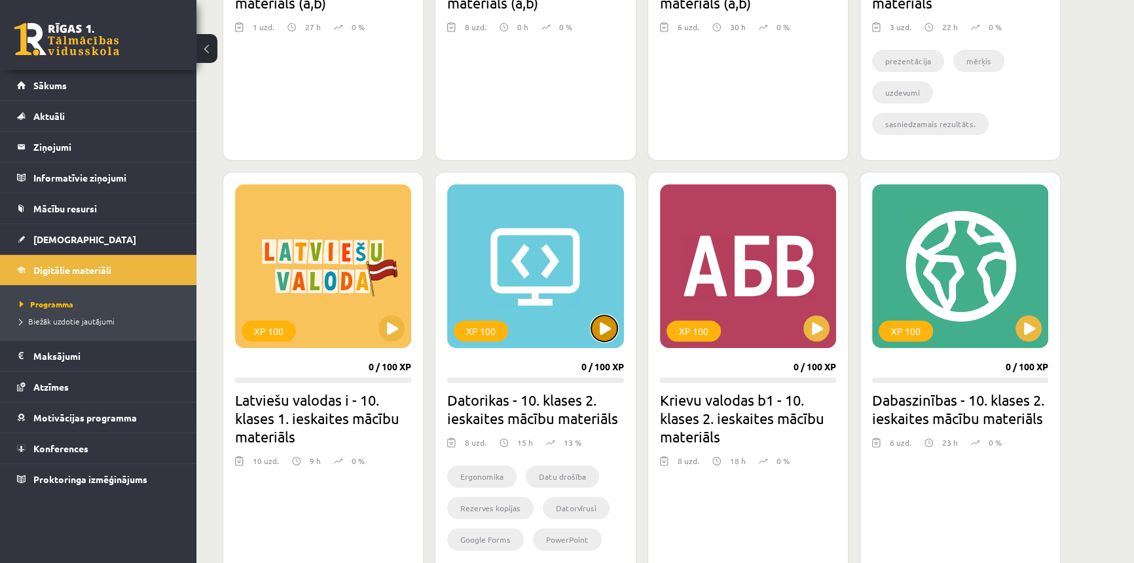
click at [610, 333] on button at bounding box center [604, 328] width 26 height 26
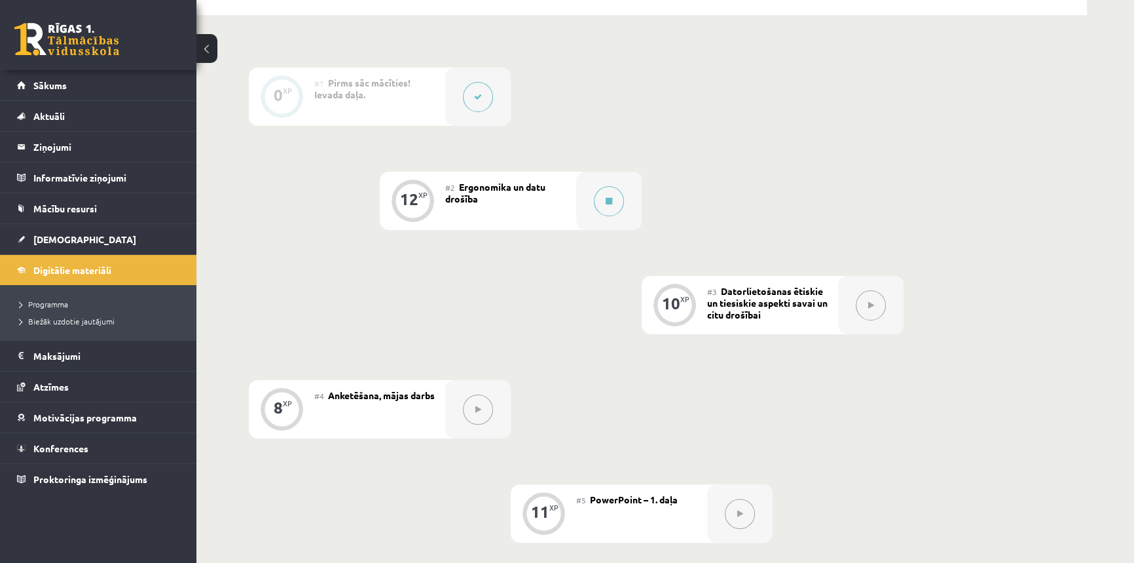
scroll to position [595, 0]
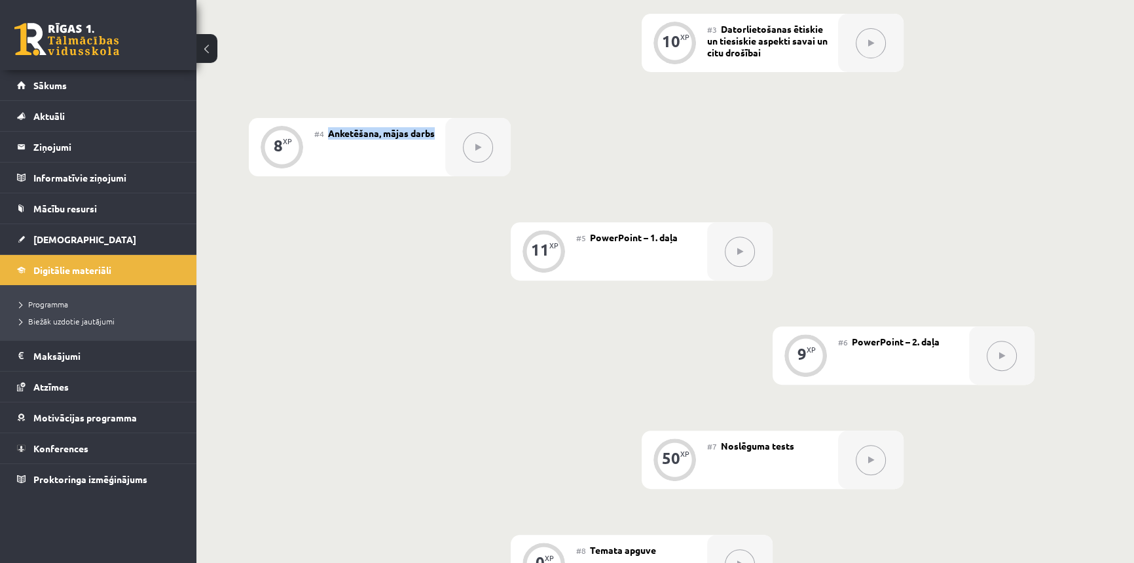
drag, startPoint x: 434, startPoint y: 145, endPoint x: 322, endPoint y: 134, distance: 111.9
click at [322, 134] on div "#4 Anketēšana, mājas darbs" at bounding box center [379, 147] width 131 height 58
click at [322, 134] on span "#4" at bounding box center [319, 133] width 10 height 10
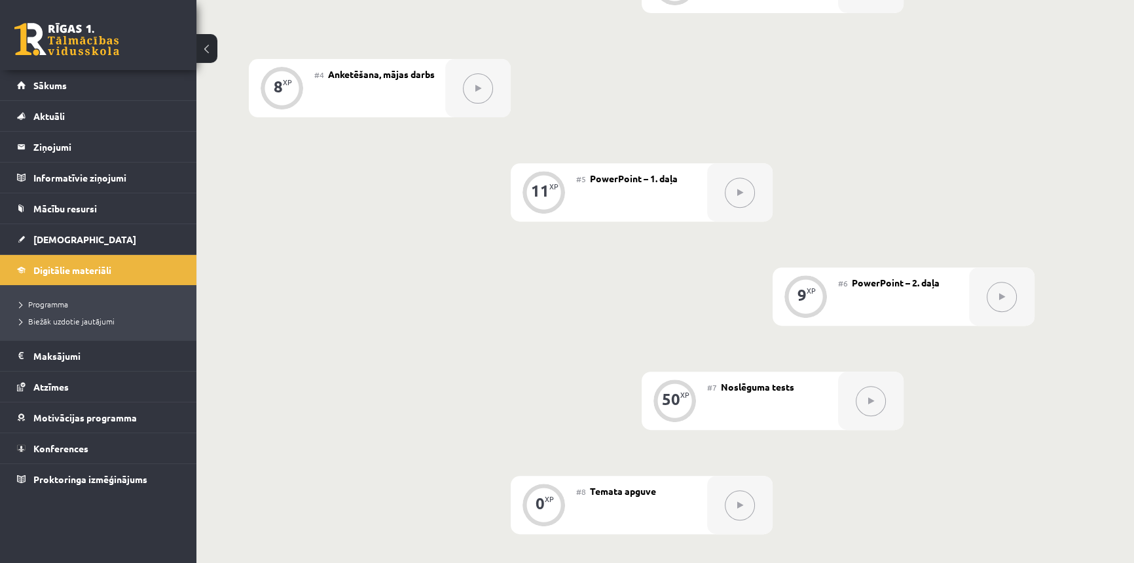
scroll to position [655, 0]
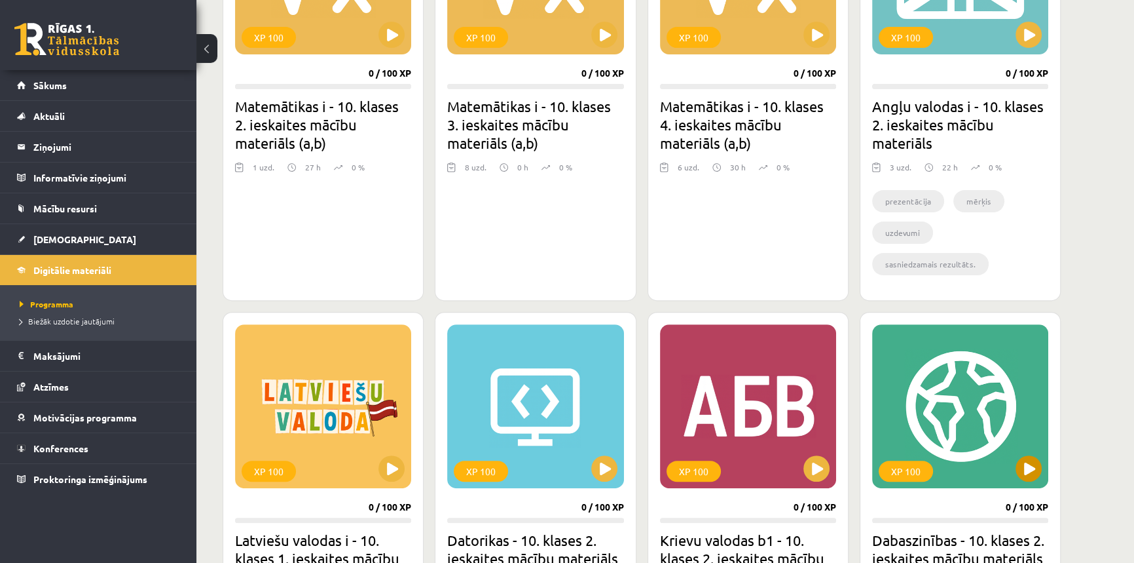
scroll to position [576, 0]
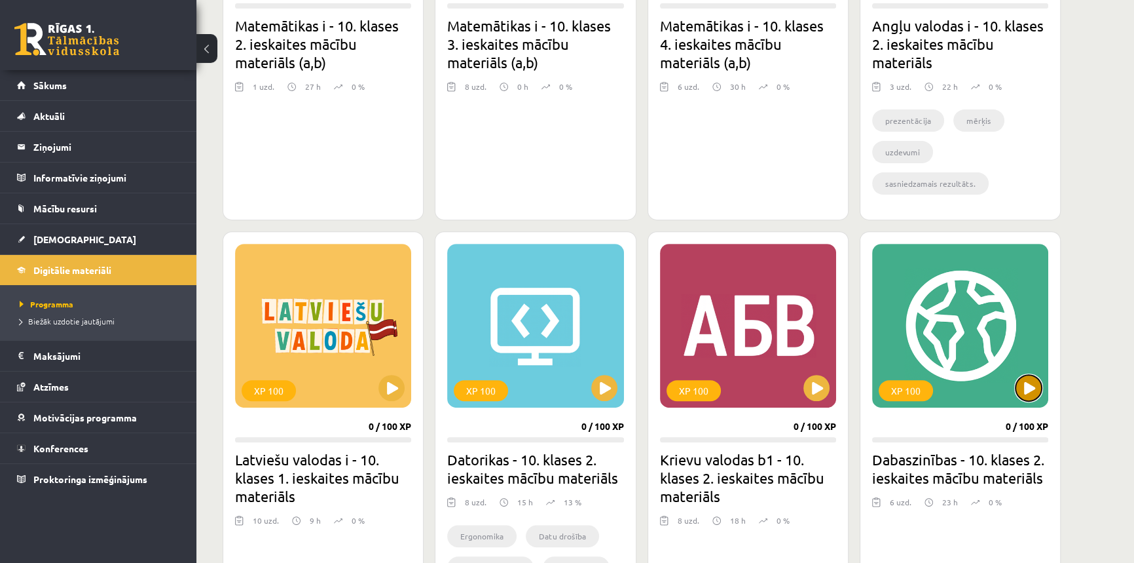
click at [1028, 375] on button at bounding box center [1029, 388] width 26 height 26
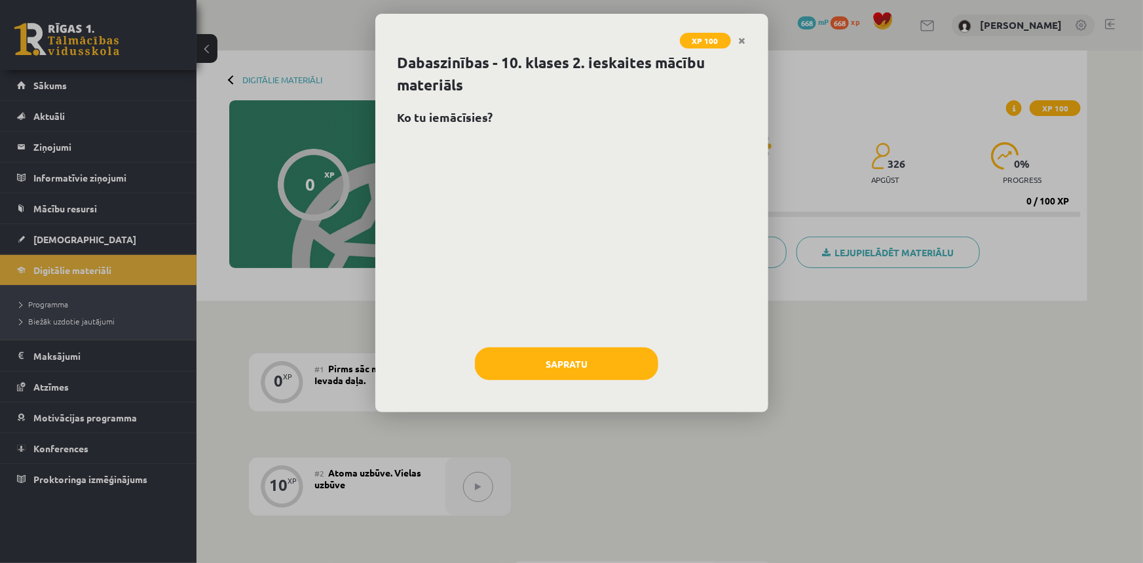
click at [1025, 385] on div "XP 100 Dabaszinības - 10. klases 2. ieskaites mācību materiāls Ko tu iemācīsies…" at bounding box center [571, 281] width 1143 height 563
click at [430, 139] on div at bounding box center [572, 236] width 348 height 196
click at [434, 119] on h2 "Ko tu iemācīsies?" at bounding box center [572, 117] width 348 height 18
click at [612, 352] on button "Sapratu" at bounding box center [566, 363] width 183 height 33
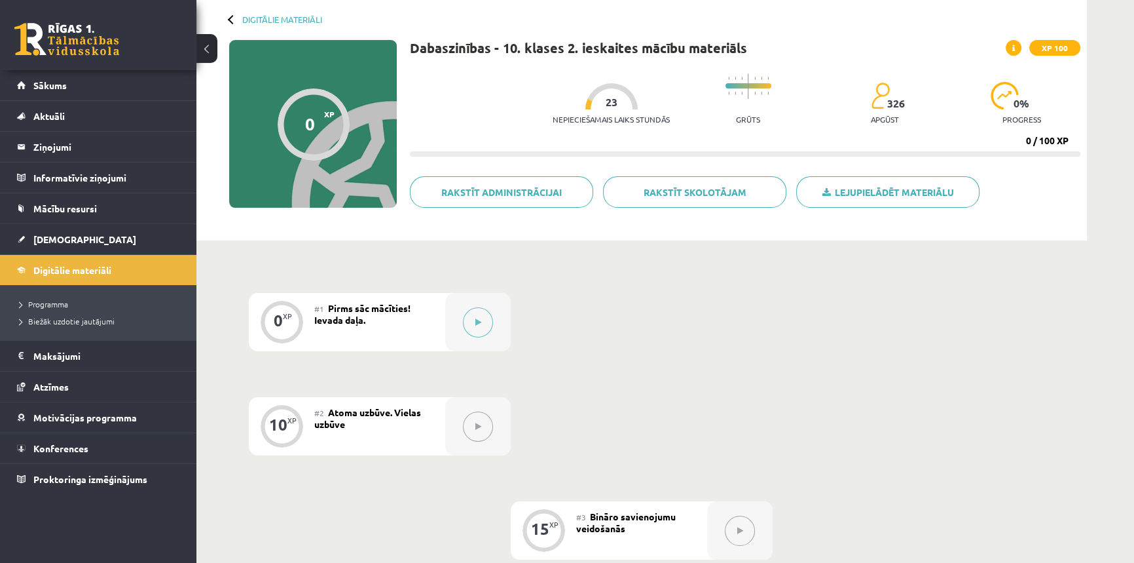
scroll to position [119, 0]
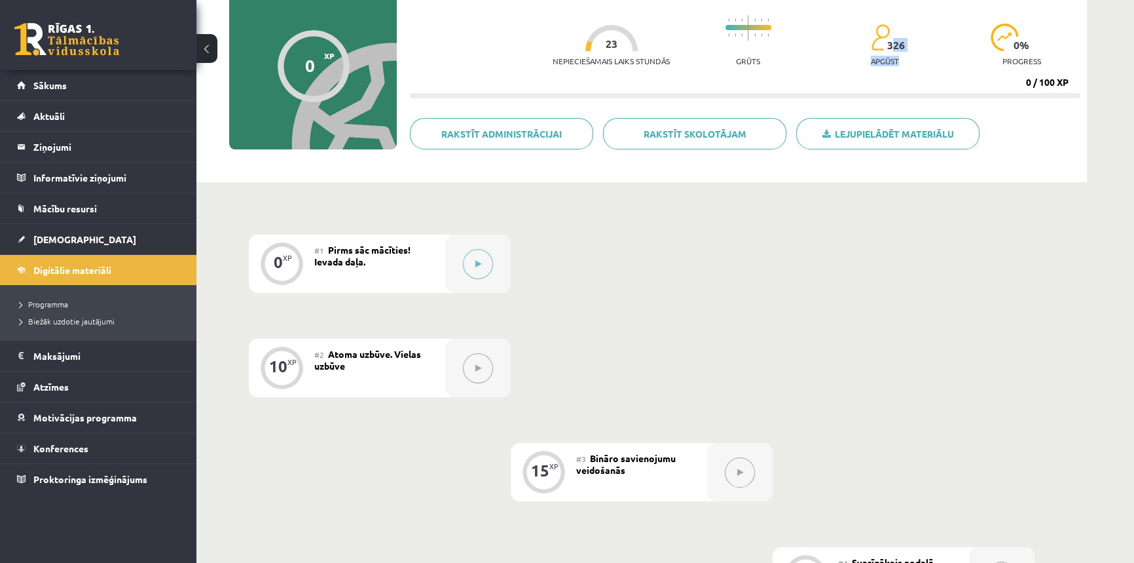
click at [896, 59] on div "326 apgūst" at bounding box center [885, 49] width 28 height 50
click at [888, 41] on span "326" at bounding box center [896, 45] width 18 height 12
click at [728, 41] on div at bounding box center [749, 30] width 46 height 43
click at [606, 33] on div at bounding box center [611, 38] width 52 height 26
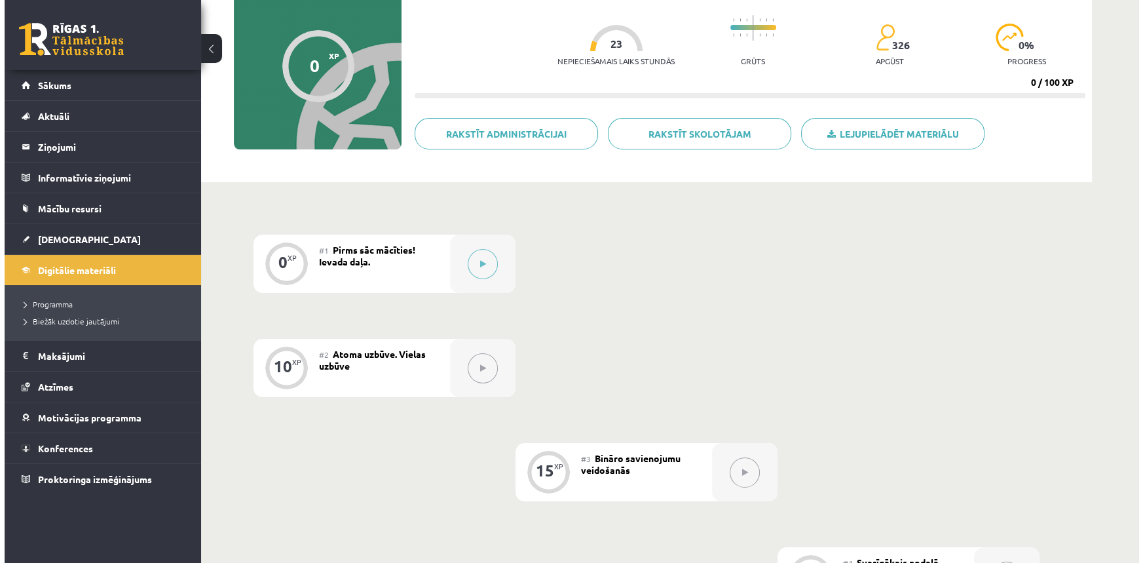
scroll to position [178, 0]
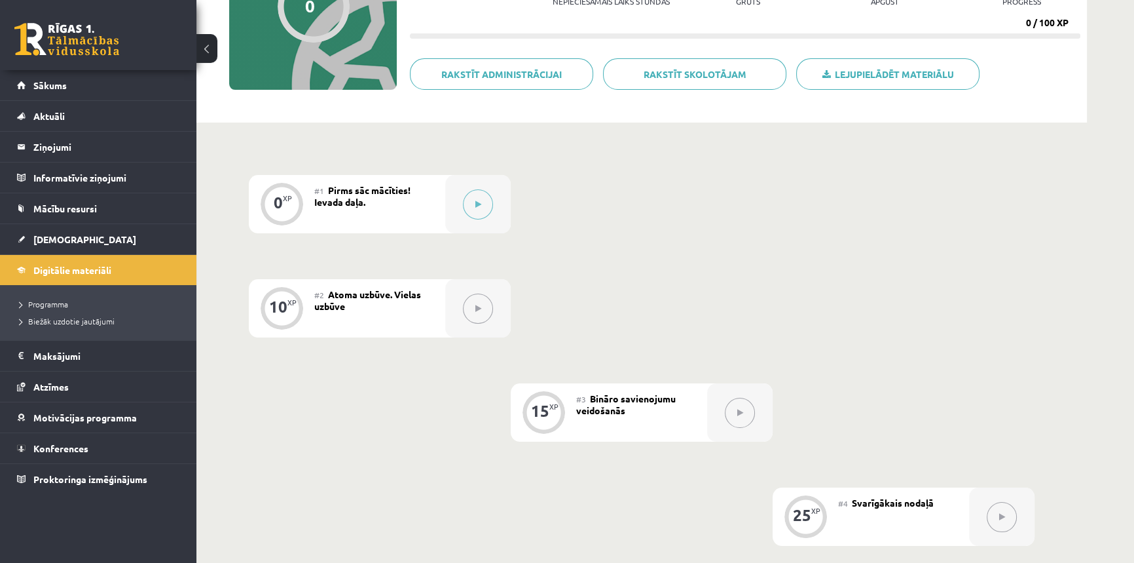
click at [753, 221] on div "0 XP #1 Pirms sāc mācīties! Ievada daļa. 10 XP #2 Atoma uzbūve. Vielas uzbūve 1…" at bounding box center [642, 464] width 786 height 579
click at [469, 205] on button at bounding box center [478, 204] width 30 height 30
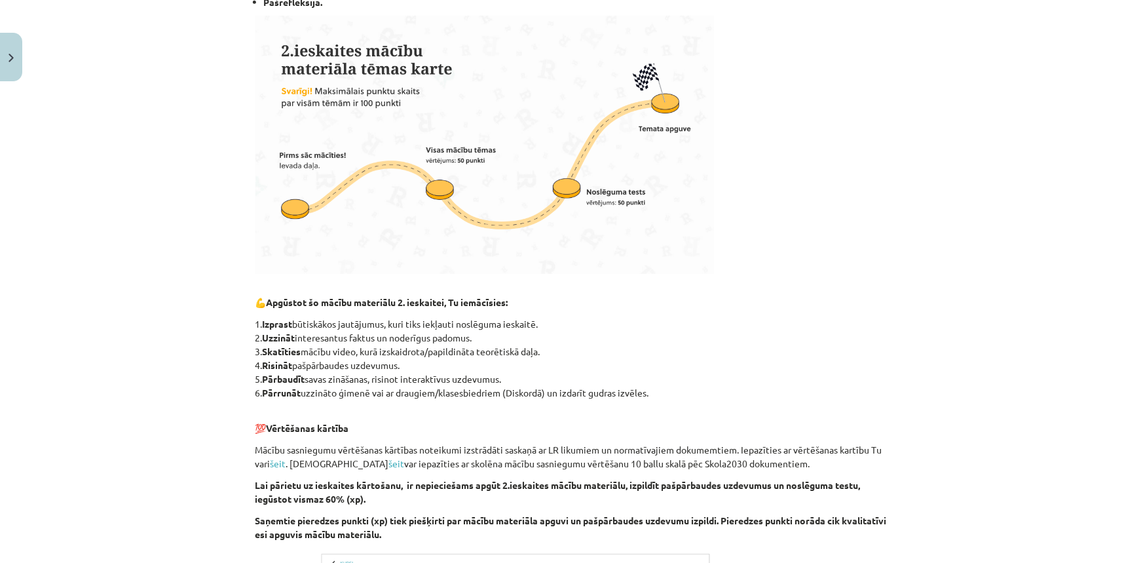
scroll to position [659, 0]
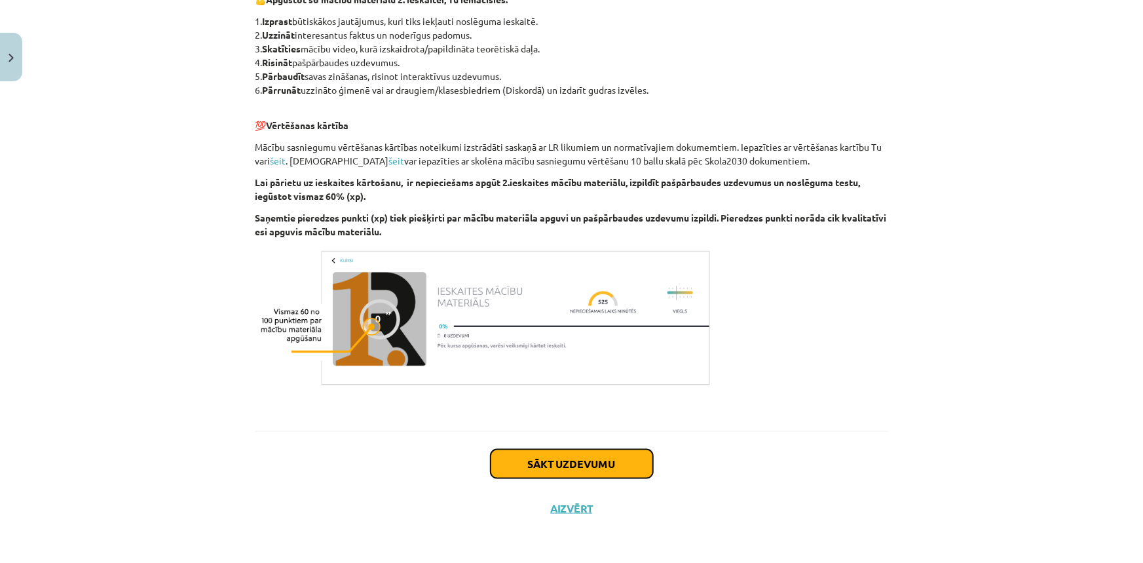
click at [576, 456] on button "Sākt uzdevumu" at bounding box center [572, 463] width 162 height 29
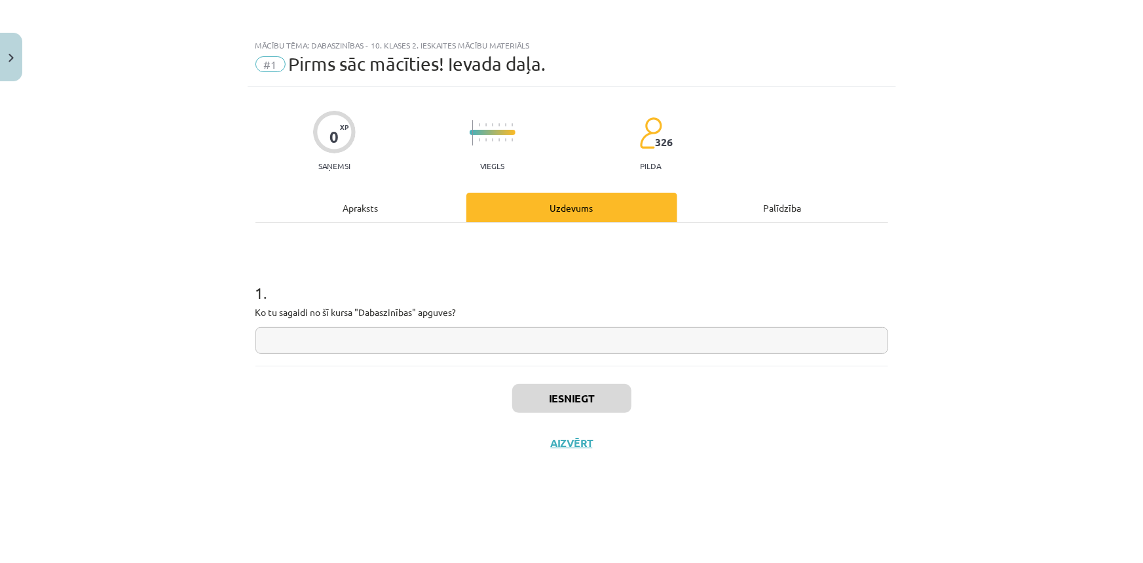
click at [403, 339] on input "text" at bounding box center [571, 340] width 633 height 27
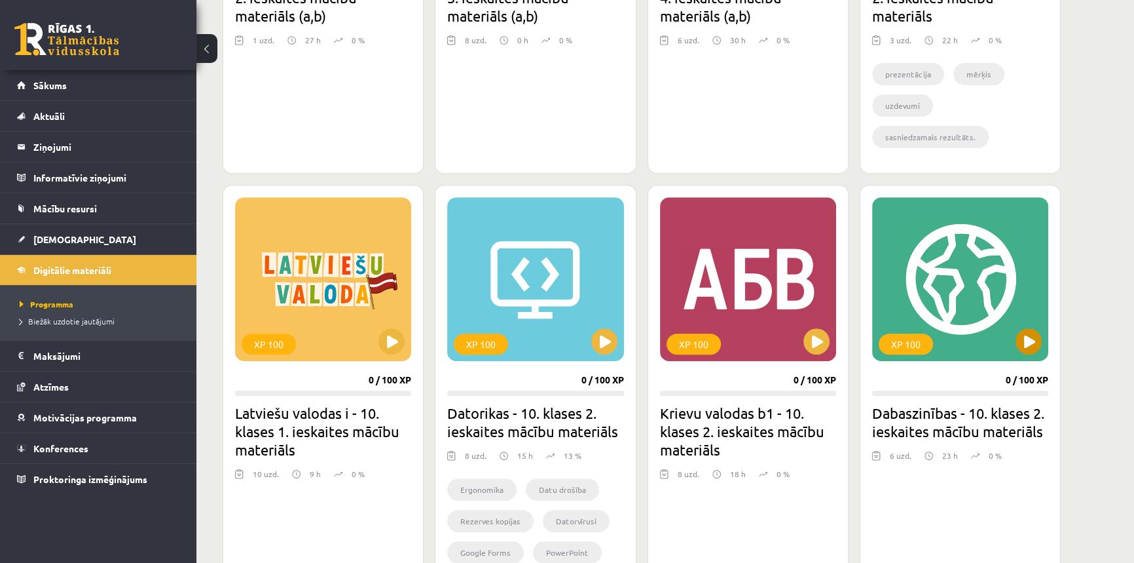
scroll to position [635, 0]
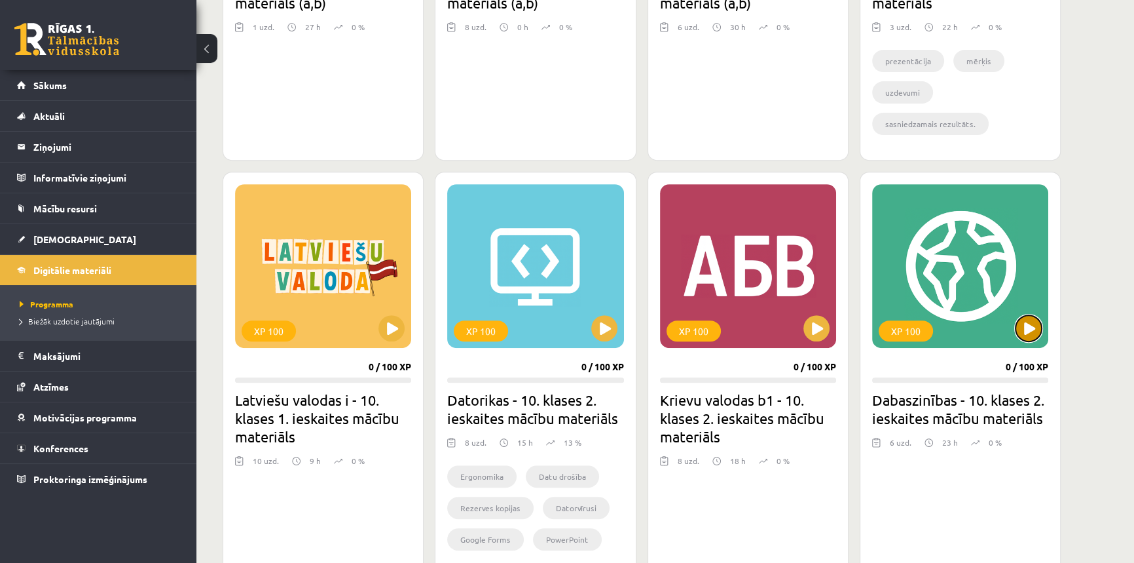
click at [1024, 320] on button at bounding box center [1029, 328] width 26 height 26
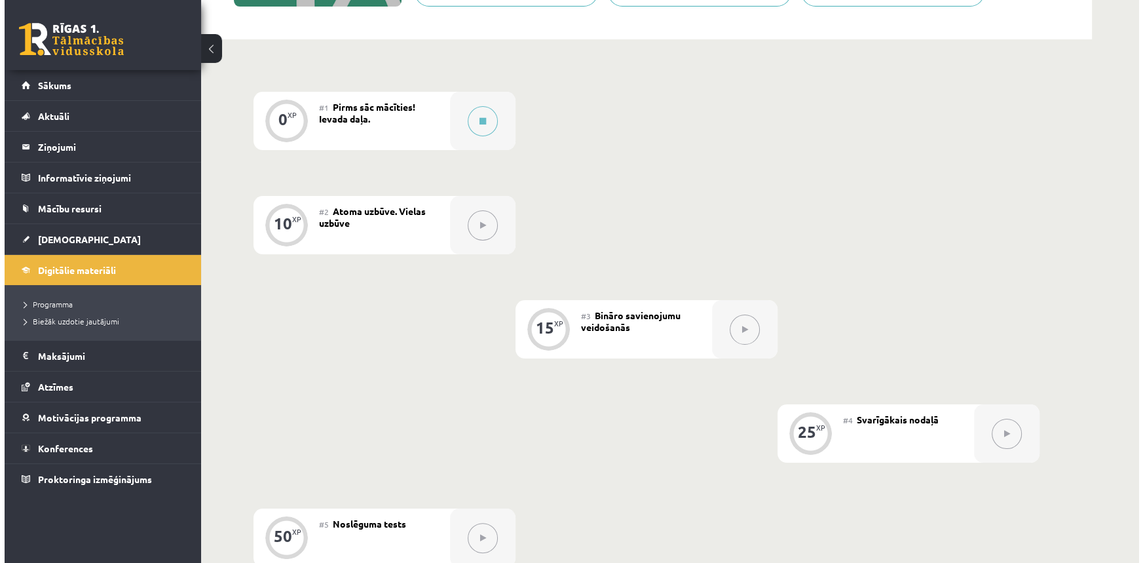
scroll to position [297, 0]
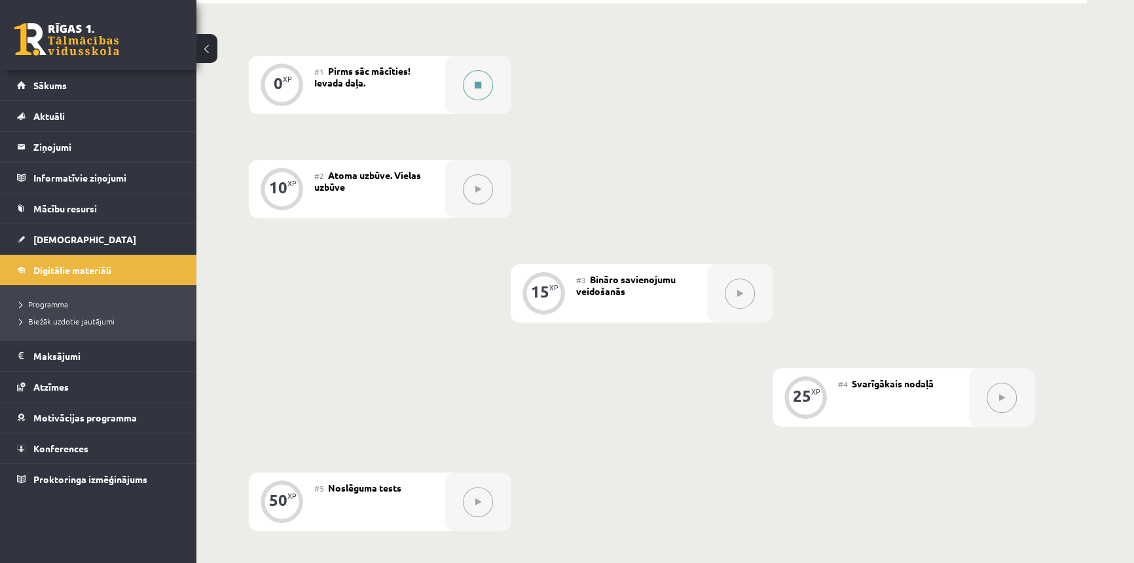
click at [485, 83] on button at bounding box center [478, 85] width 30 height 30
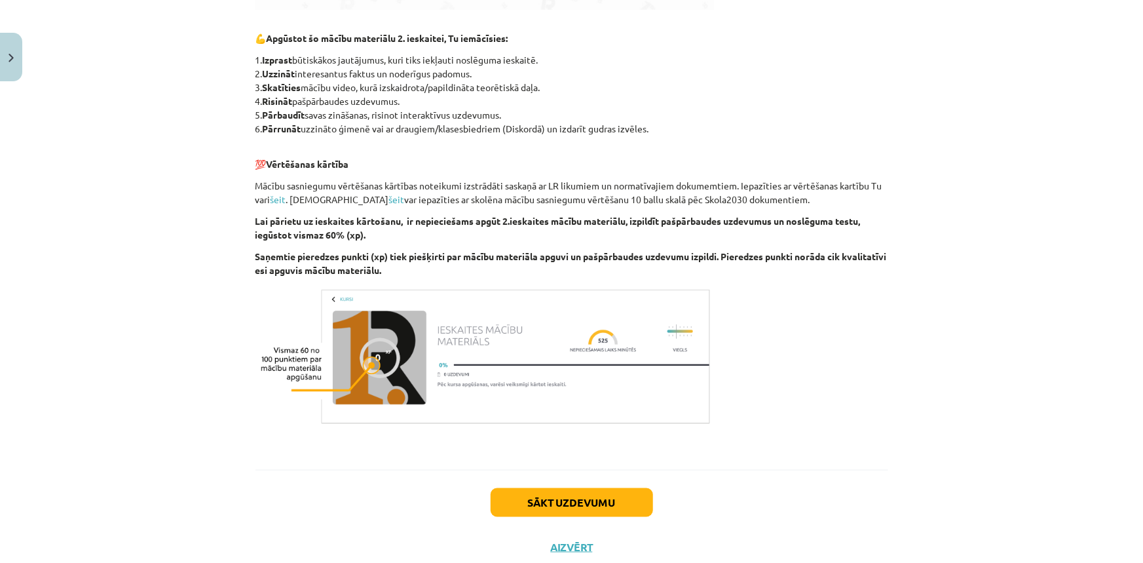
scroll to position [659, 0]
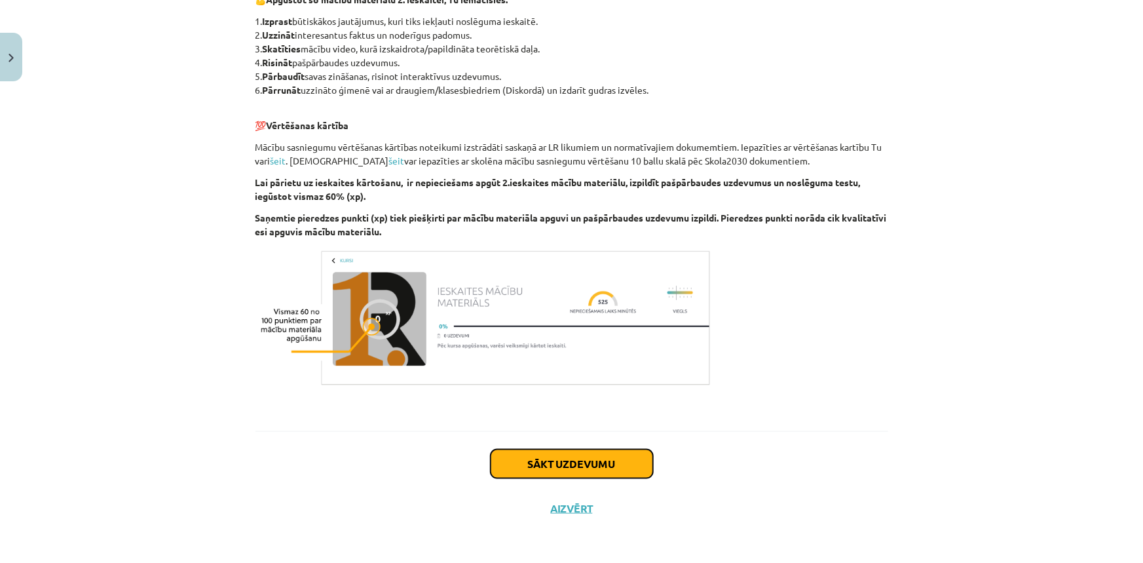
click at [544, 453] on button "Sākt uzdevumu" at bounding box center [572, 463] width 162 height 29
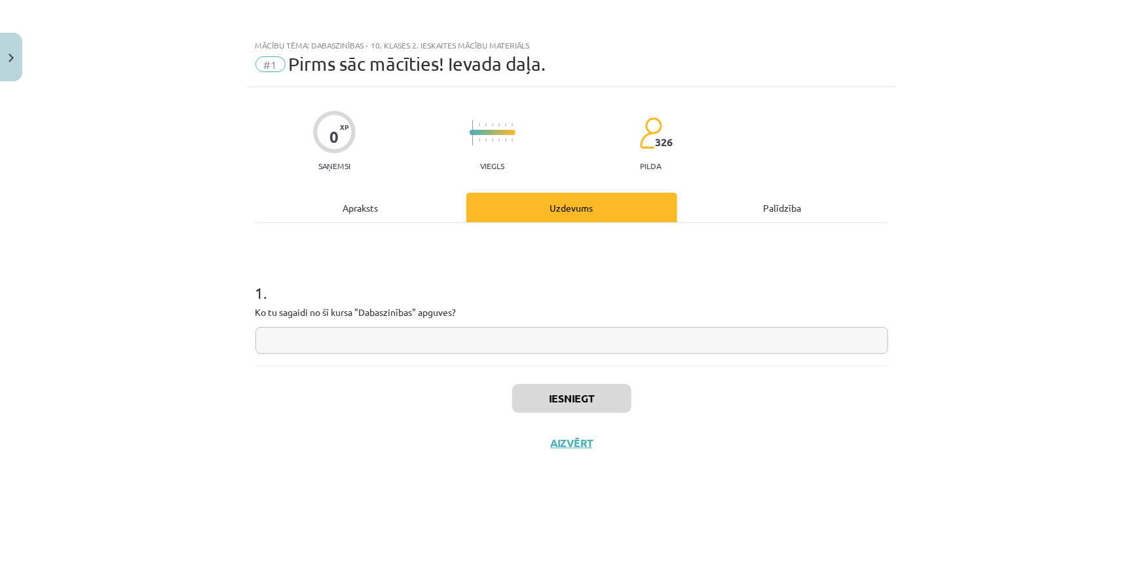
scroll to position [0, 0]
click at [363, 348] on input "text" at bounding box center [571, 340] width 633 height 27
drag, startPoint x: 294, startPoint y: 314, endPoint x: 357, endPoint y: 341, distance: 68.4
click at [354, 337] on div "1 . Ko tu sagaidi no šī kursa "Dabaszinības" apguves?" at bounding box center [571, 307] width 633 height 93
click at [357, 341] on input "text" at bounding box center [571, 340] width 633 height 27
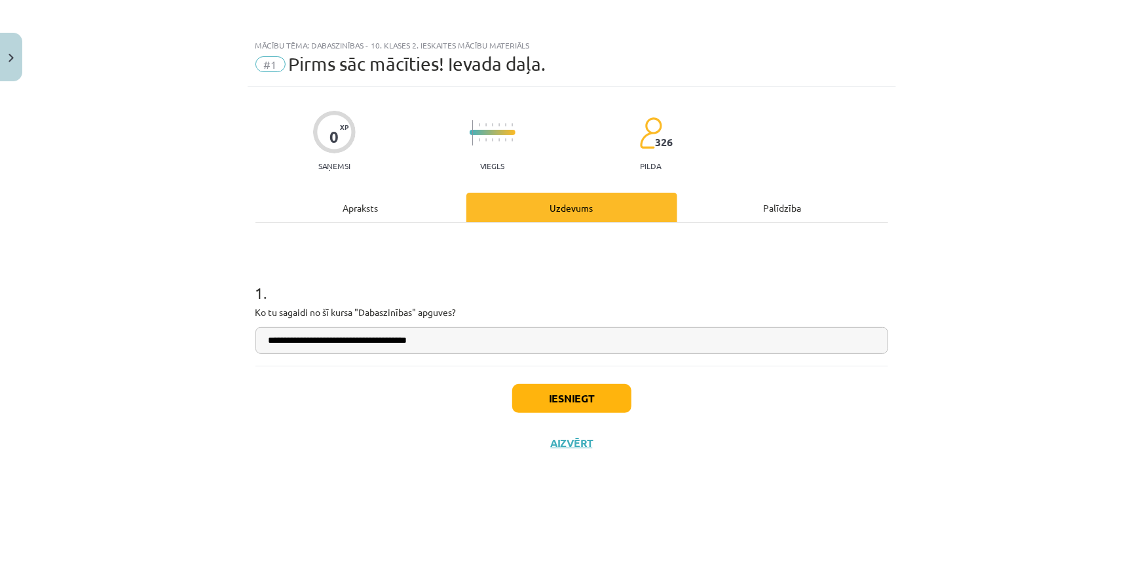
type input "**********"
click at [580, 402] on button "Iesniegt" at bounding box center [571, 398] width 119 height 29
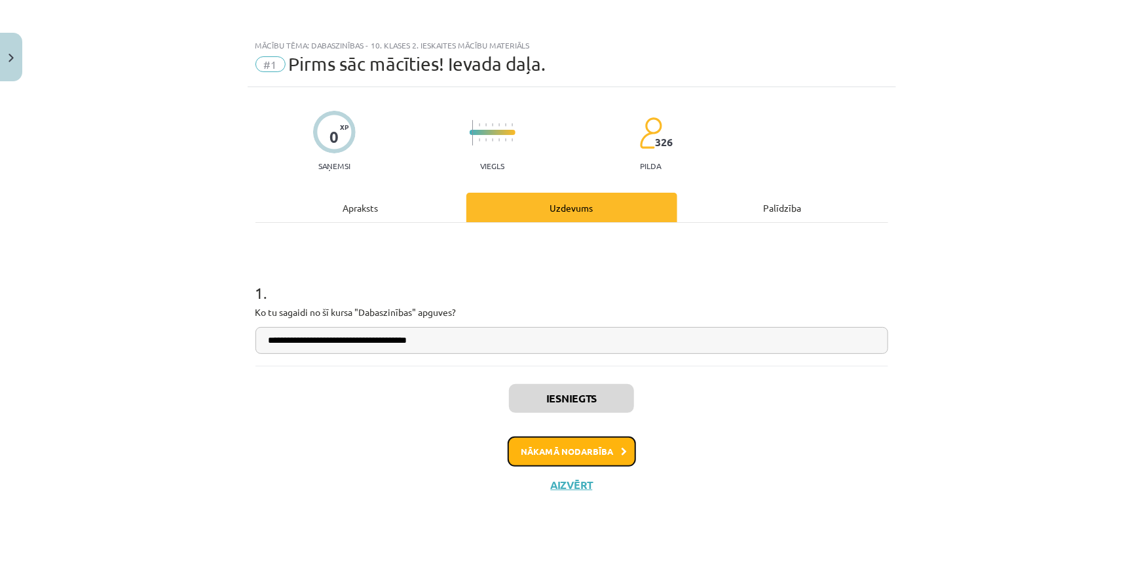
click at [595, 454] on button "Nākamā nodarbība" at bounding box center [572, 451] width 128 height 30
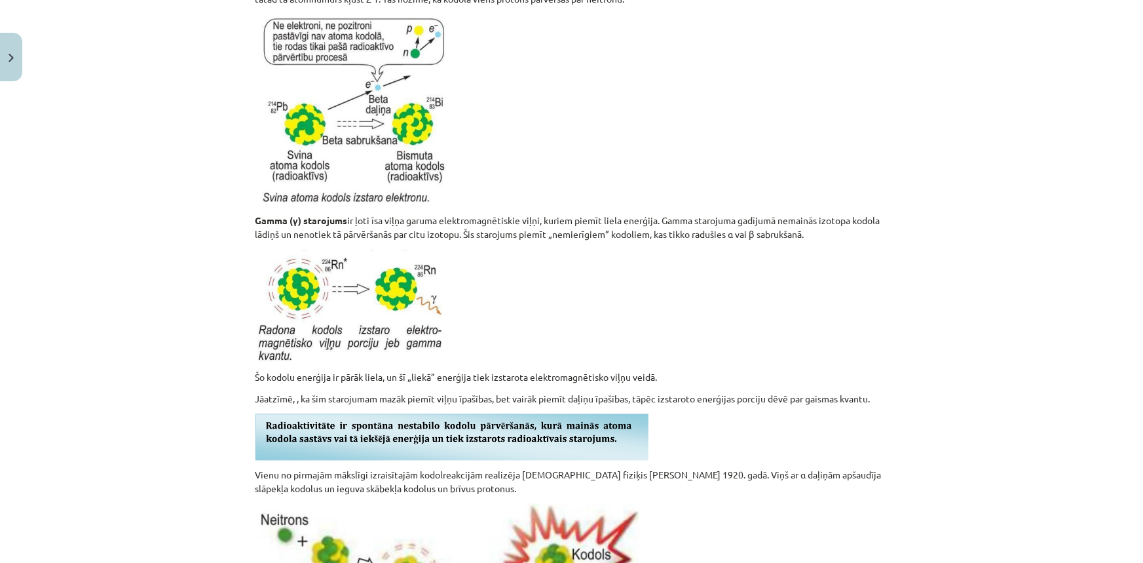
scroll to position [3691, 0]
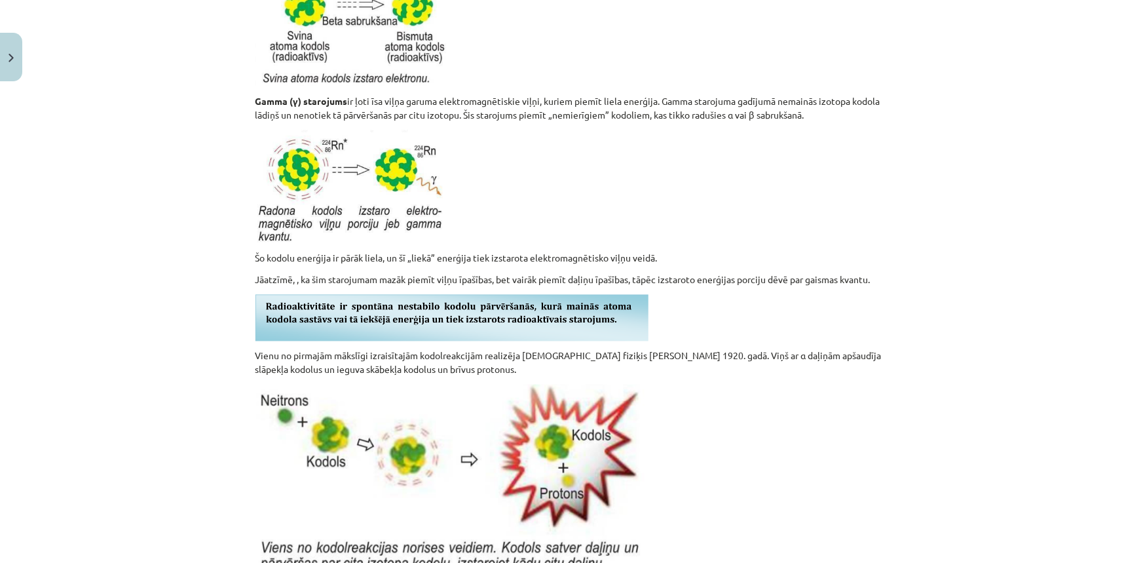
click at [530, 428] on img at bounding box center [451, 479] width 393 height 190
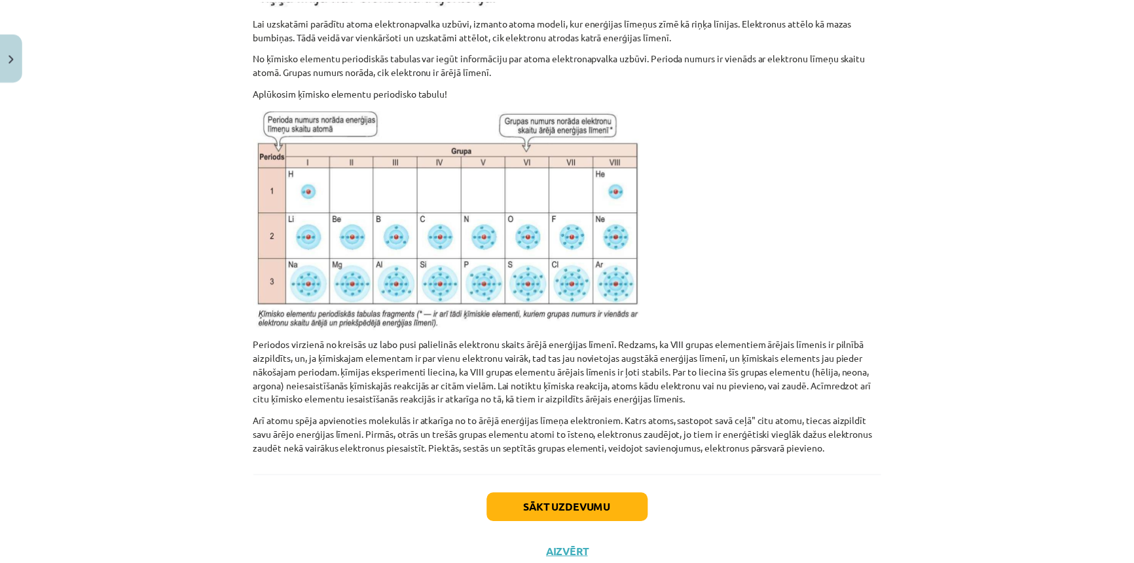
scroll to position [8188, 0]
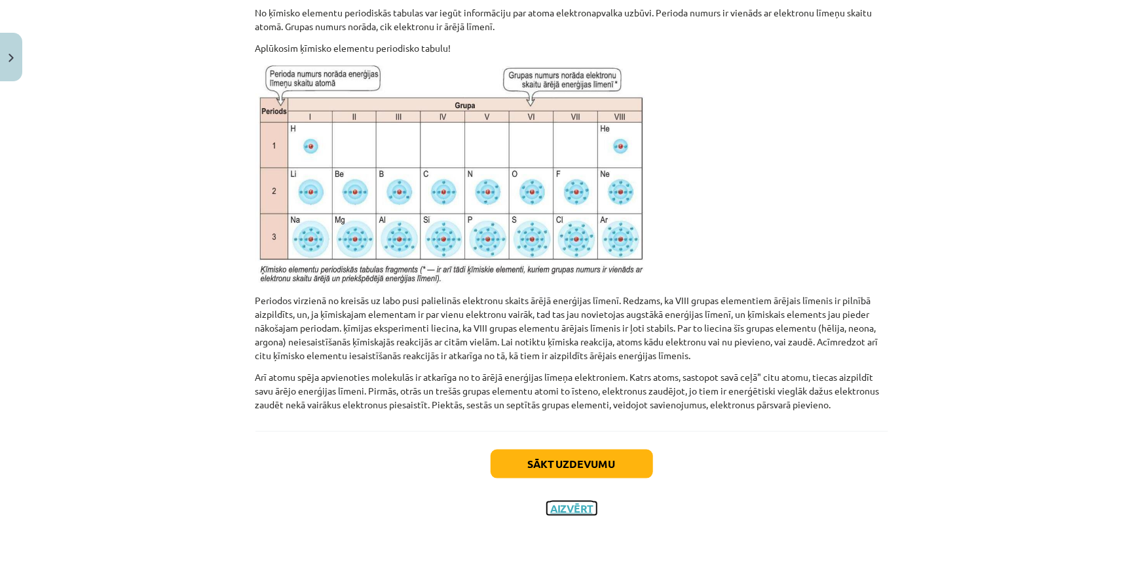
click at [565, 506] on button "Aizvērt" at bounding box center [572, 508] width 50 height 13
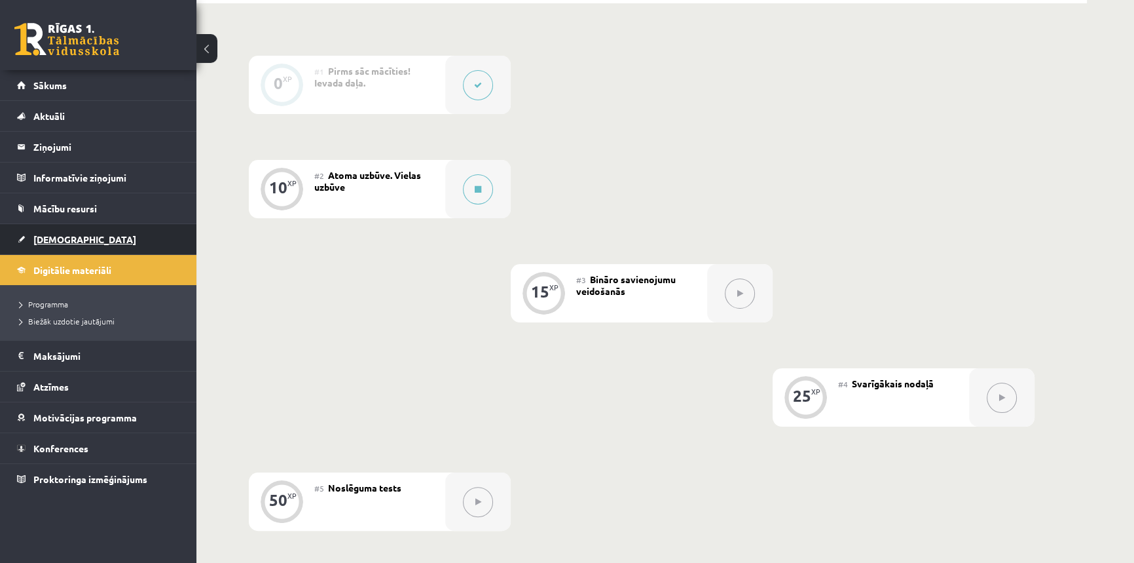
click at [43, 240] on span "[DEMOGRAPHIC_DATA]" at bounding box center [84, 239] width 103 height 12
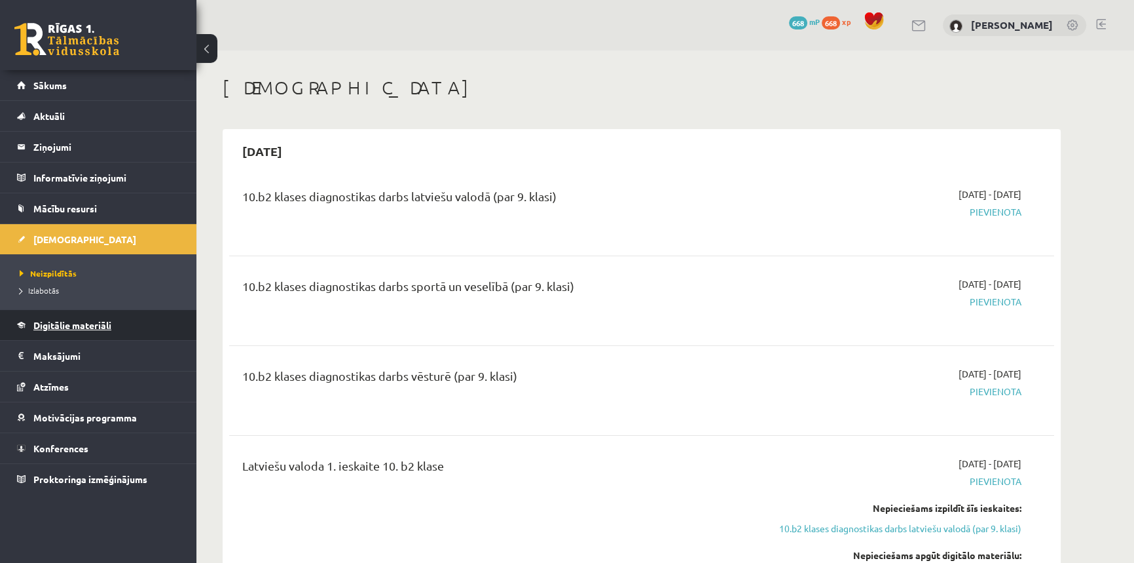
click at [71, 322] on span "Digitālie materiāli" at bounding box center [72, 325] width 78 height 12
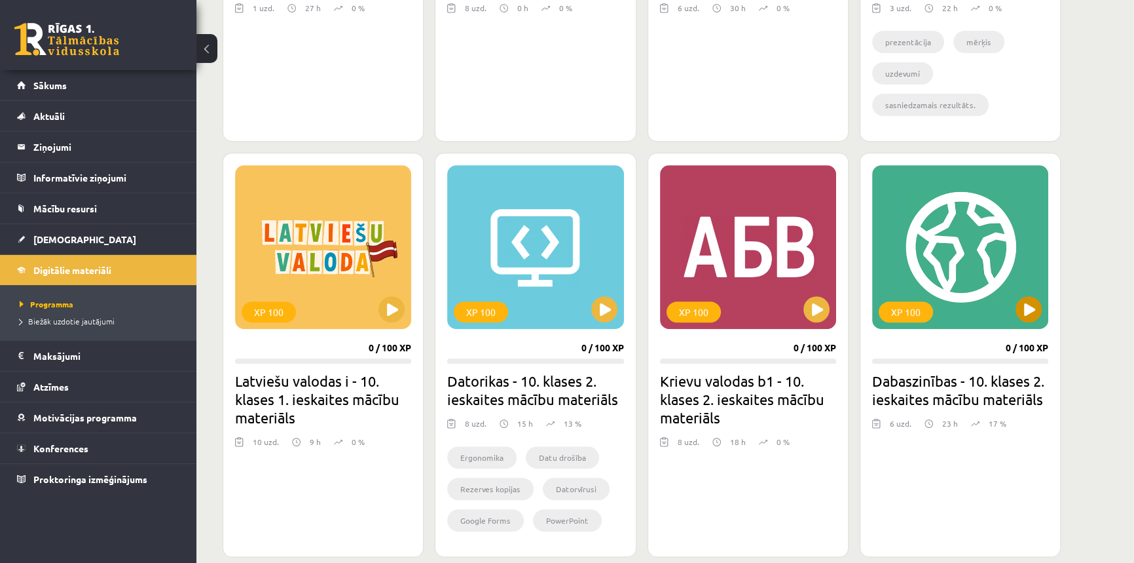
scroll to position [655, 0]
click at [825, 313] on button at bounding box center [817, 308] width 26 height 26
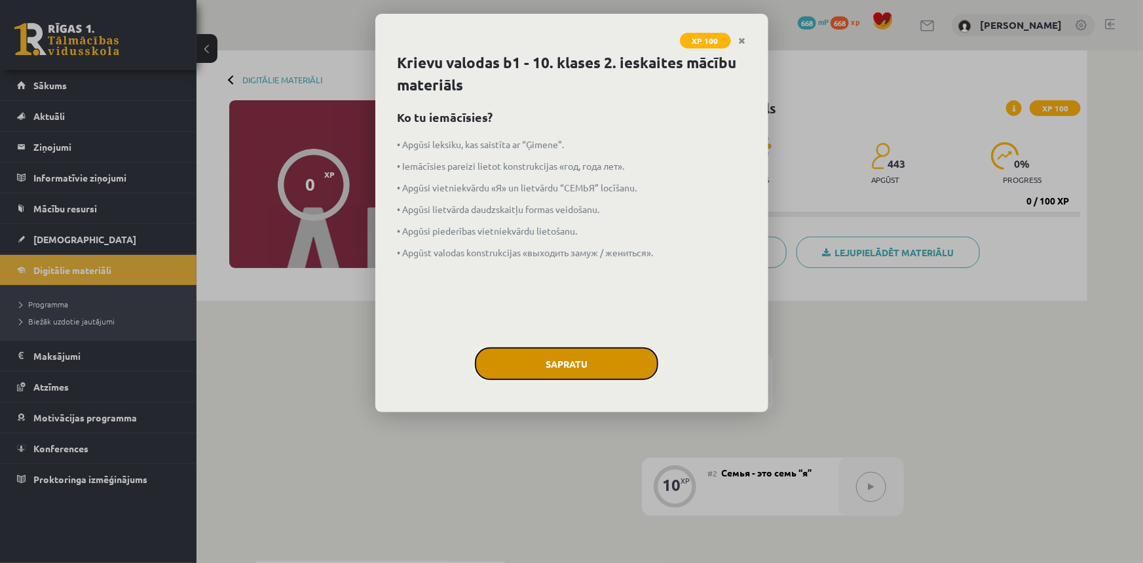
click at [628, 367] on button "Sapratu" at bounding box center [566, 363] width 183 height 33
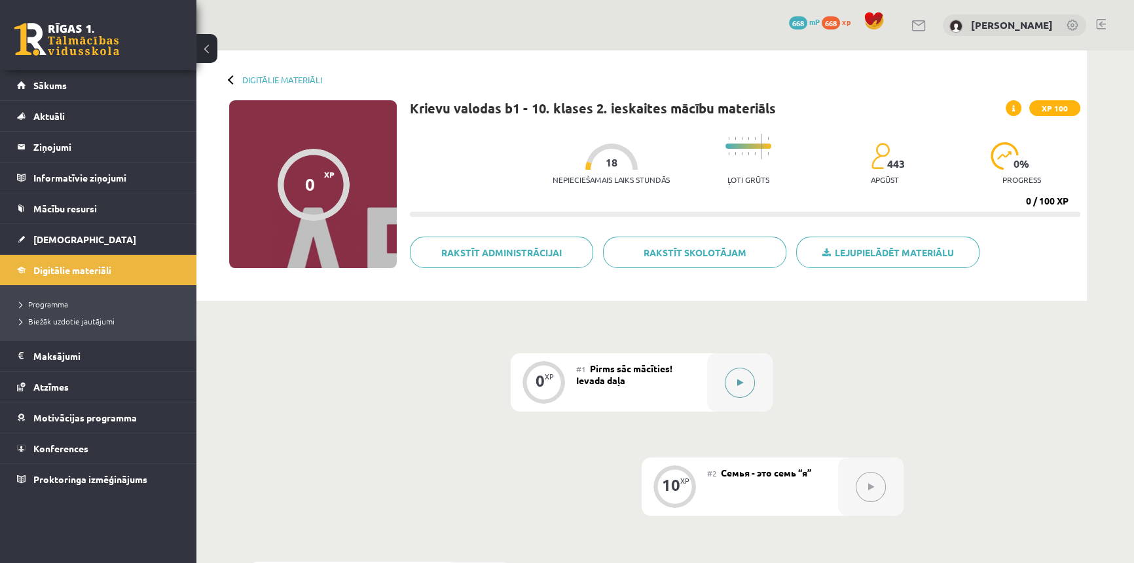
click at [736, 375] on button at bounding box center [740, 382] width 30 height 30
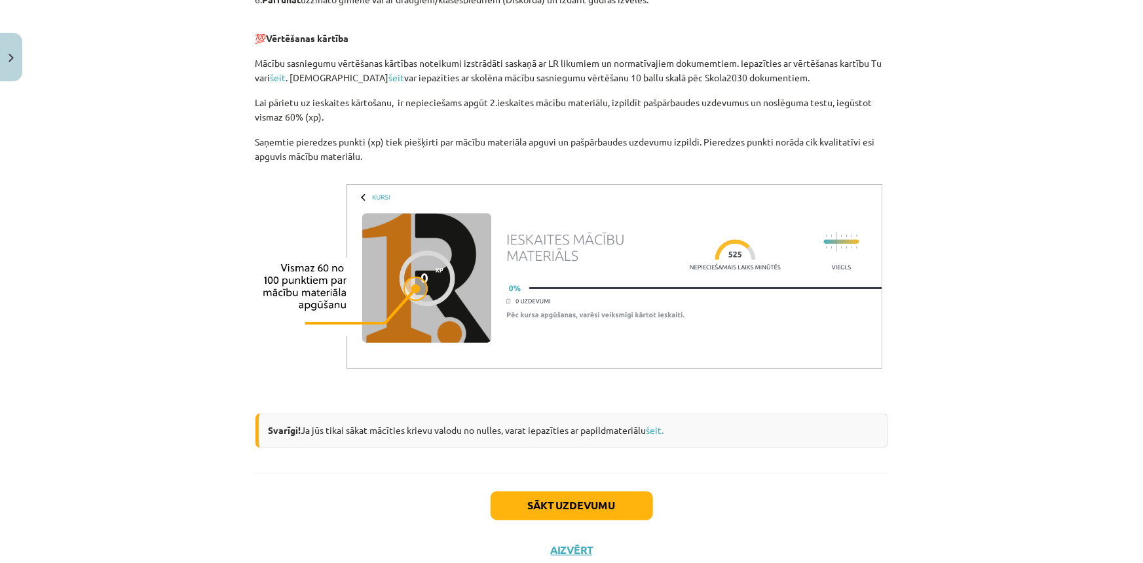
scroll to position [987, 0]
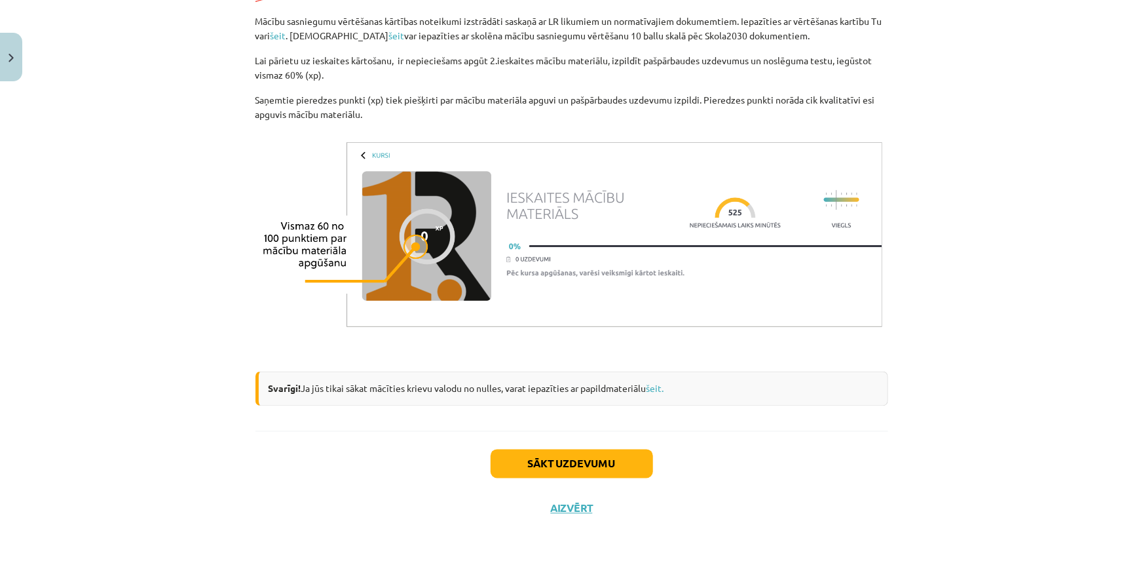
click at [527, 382] on div "Svarīgi! Ja jūs tikai sākat mācīties krievu valodu no nulles, varat iepazīties …" at bounding box center [571, 388] width 633 height 35
drag, startPoint x: 533, startPoint y: 383, endPoint x: 326, endPoint y: 385, distance: 207.0
click at [326, 385] on div "Svarīgi! Ja jūs tikai sākat mācīties krievu valodu no nulles, varat iepazīties …" at bounding box center [571, 388] width 633 height 35
click at [326, 386] on div "Svarīgi! Ja jūs tikai sākat mācīties krievu valodu no nulles, varat iepazīties …" at bounding box center [571, 388] width 633 height 35
drag, startPoint x: 302, startPoint y: 386, endPoint x: 557, endPoint y: 398, distance: 255.7
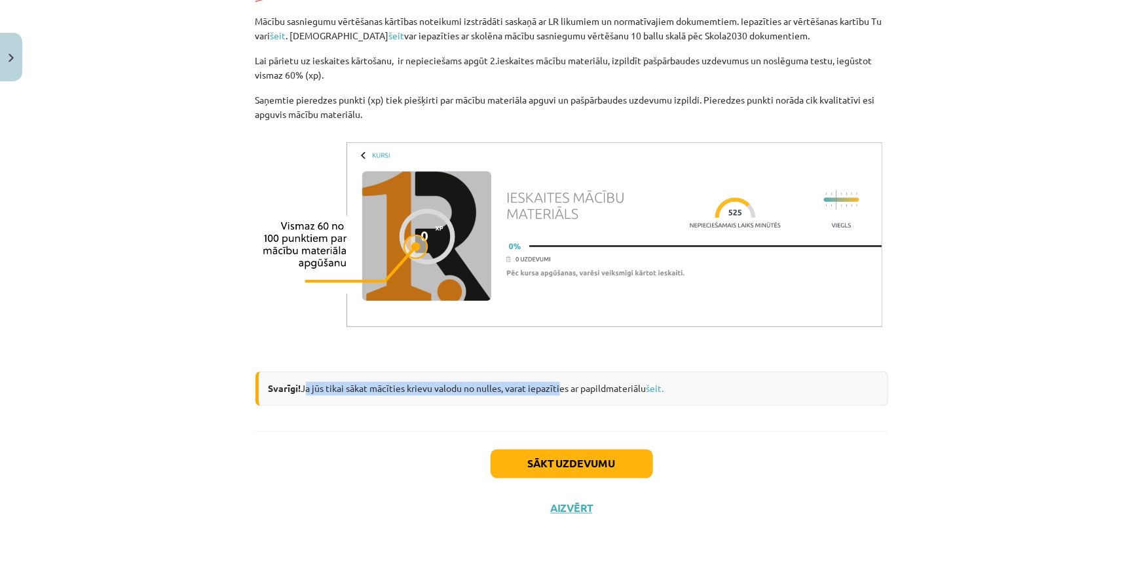
click at [557, 398] on div "Svarīgi! Ja jūs tikai sākat mācīties krievu valodu no nulles, varat iepazīties …" at bounding box center [571, 388] width 633 height 35
click at [646, 384] on div "Svarīgi! Ja jūs tikai sākat mācīties krievu valodu no nulles, varat iepazīties …" at bounding box center [571, 388] width 633 height 35
click at [652, 386] on link "šeit." at bounding box center [655, 388] width 18 height 12
click at [413, 236] on img at bounding box center [571, 235] width 633 height 198
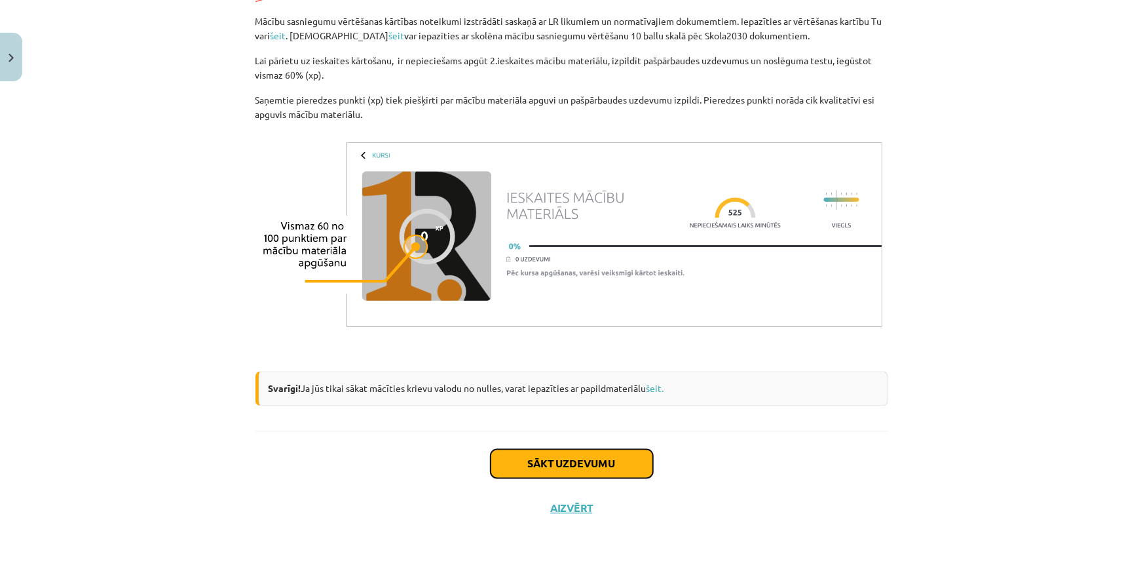
click at [546, 455] on button "Sākt uzdevumu" at bounding box center [572, 463] width 162 height 29
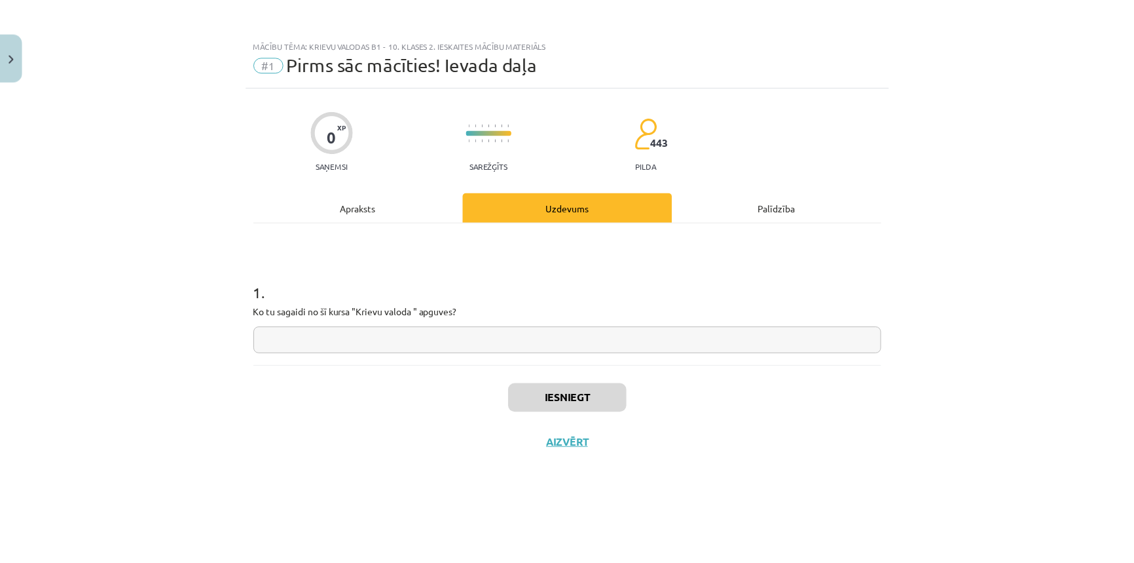
scroll to position [0, 0]
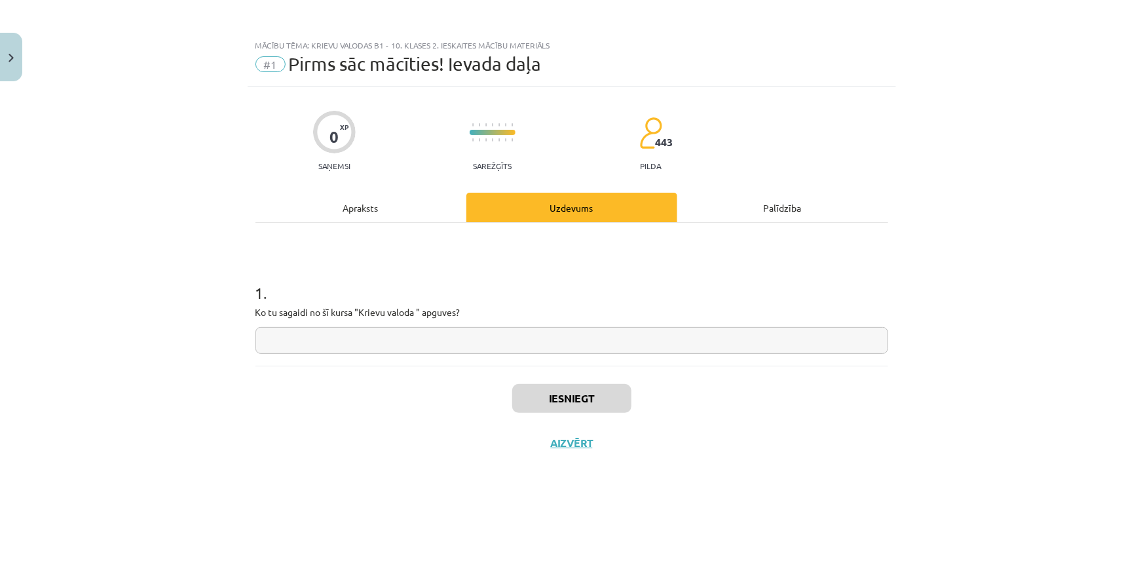
click at [383, 330] on input "text" at bounding box center [571, 340] width 633 height 27
click at [578, 439] on button "Aizvērt" at bounding box center [572, 442] width 50 height 13
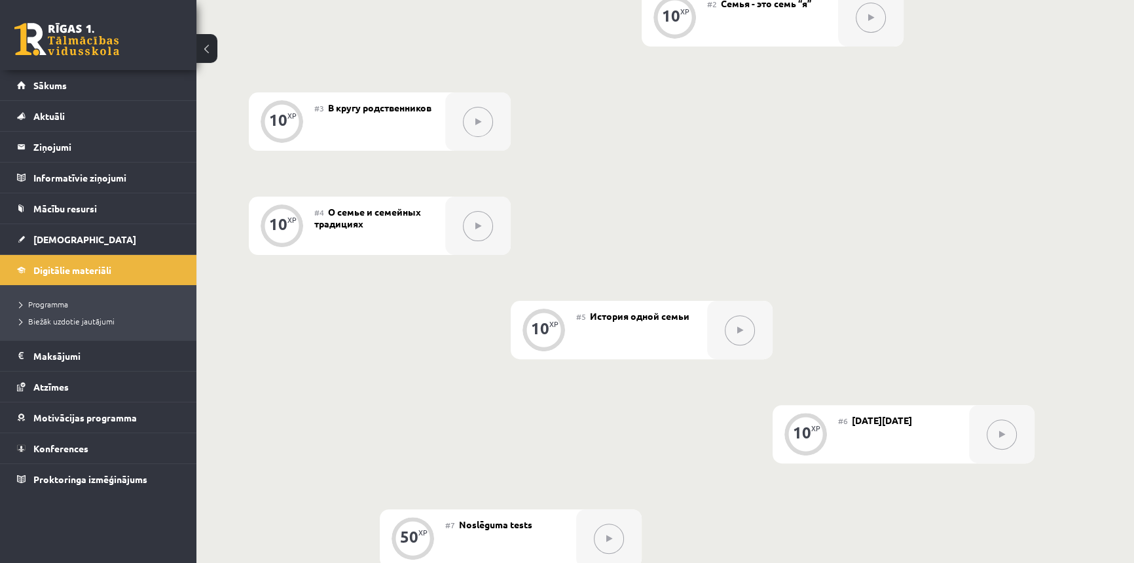
scroll to position [595, 0]
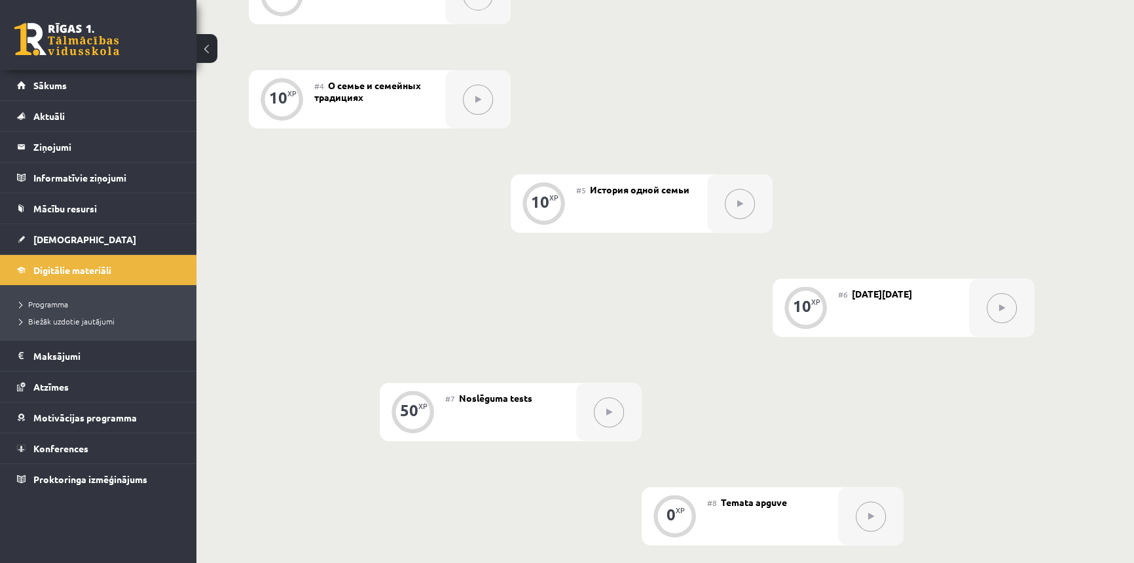
drag, startPoint x: 921, startPoint y: 307, endPoint x: 948, endPoint y: 296, distance: 29.1
click at [950, 292] on div "#6 [DATE][DATE]" at bounding box center [903, 307] width 131 height 58
click at [912, 297] on span "[DATE][DATE]" at bounding box center [882, 294] width 60 height 12
click at [855, 299] on span "[DATE][DATE]" at bounding box center [882, 294] width 60 height 12
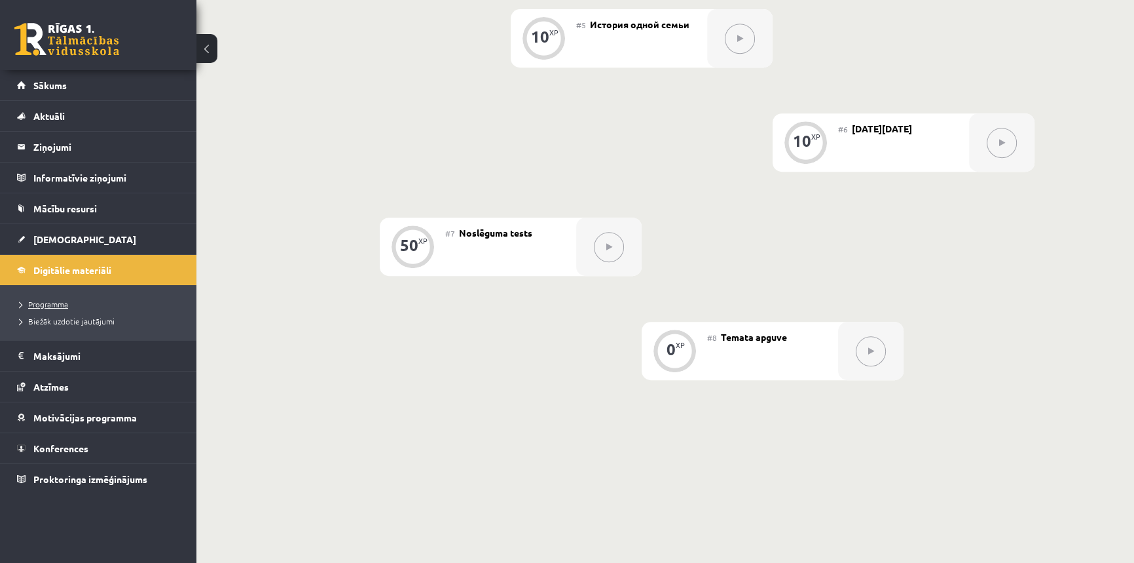
scroll to position [747, 0]
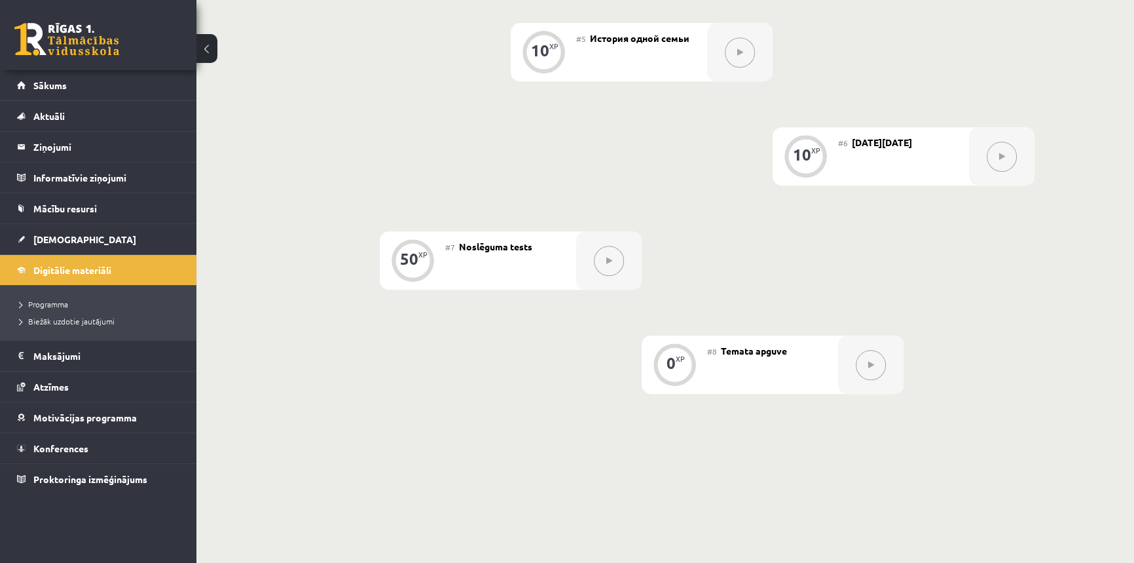
click at [24, 26] on link at bounding box center [66, 39] width 105 height 33
